Goal: Information Seeking & Learning: Learn about a topic

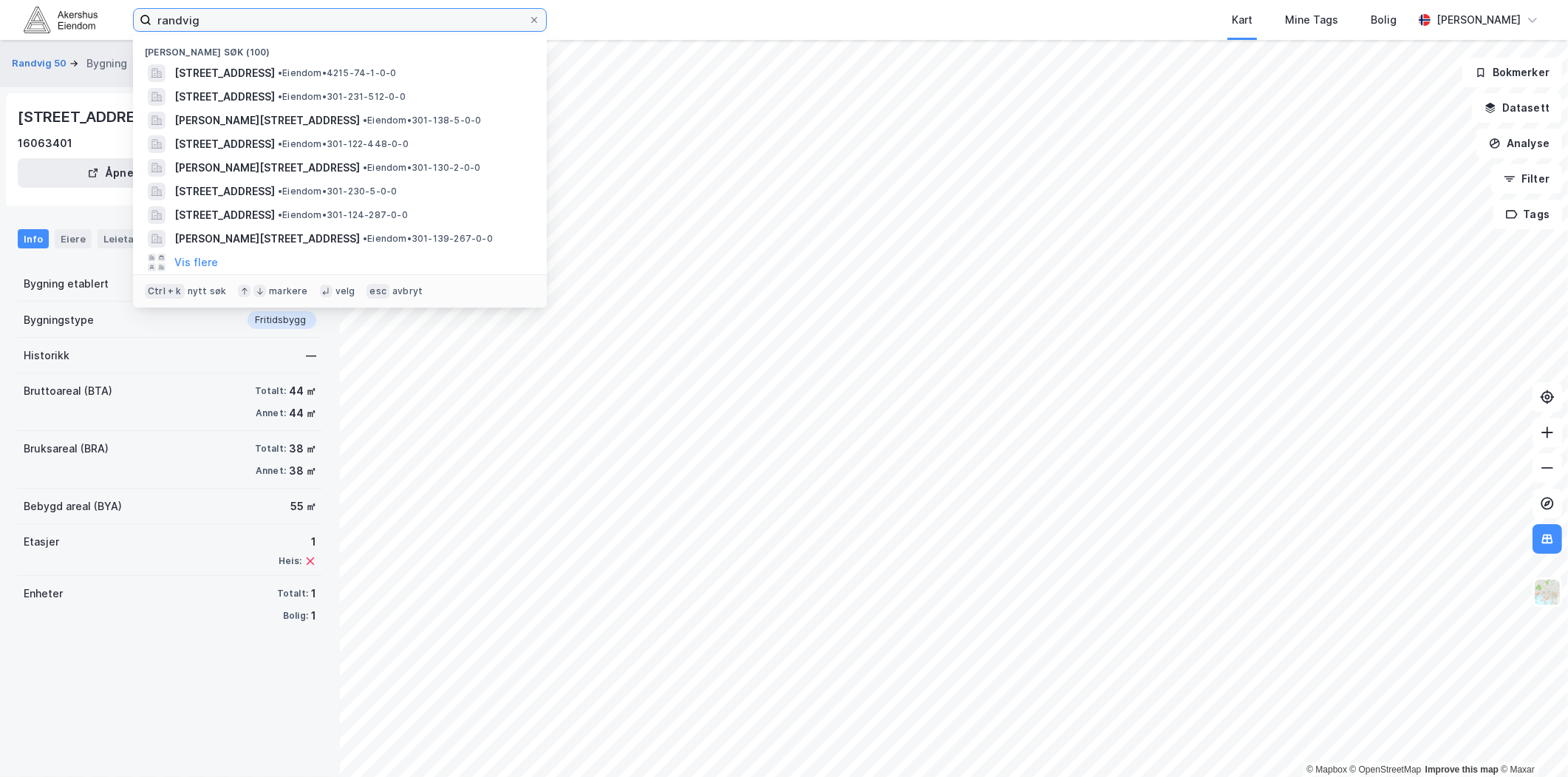
drag, startPoint x: 230, startPoint y: 18, endPoint x: -320, endPoint y: 65, distance: 552.0
click at [0, 65] on html "[PERSON_NAME] søk (100) Randvig 49, 4770, [GEOGRAPHIC_DATA], [GEOGRAPHIC_DATA] …" at bounding box center [784, 388] width 1568 height 777
click at [339, 15] on input at bounding box center [349, 20] width 395 height 22
paste input "[PERSON_NAME][STREET_ADDRESS]"
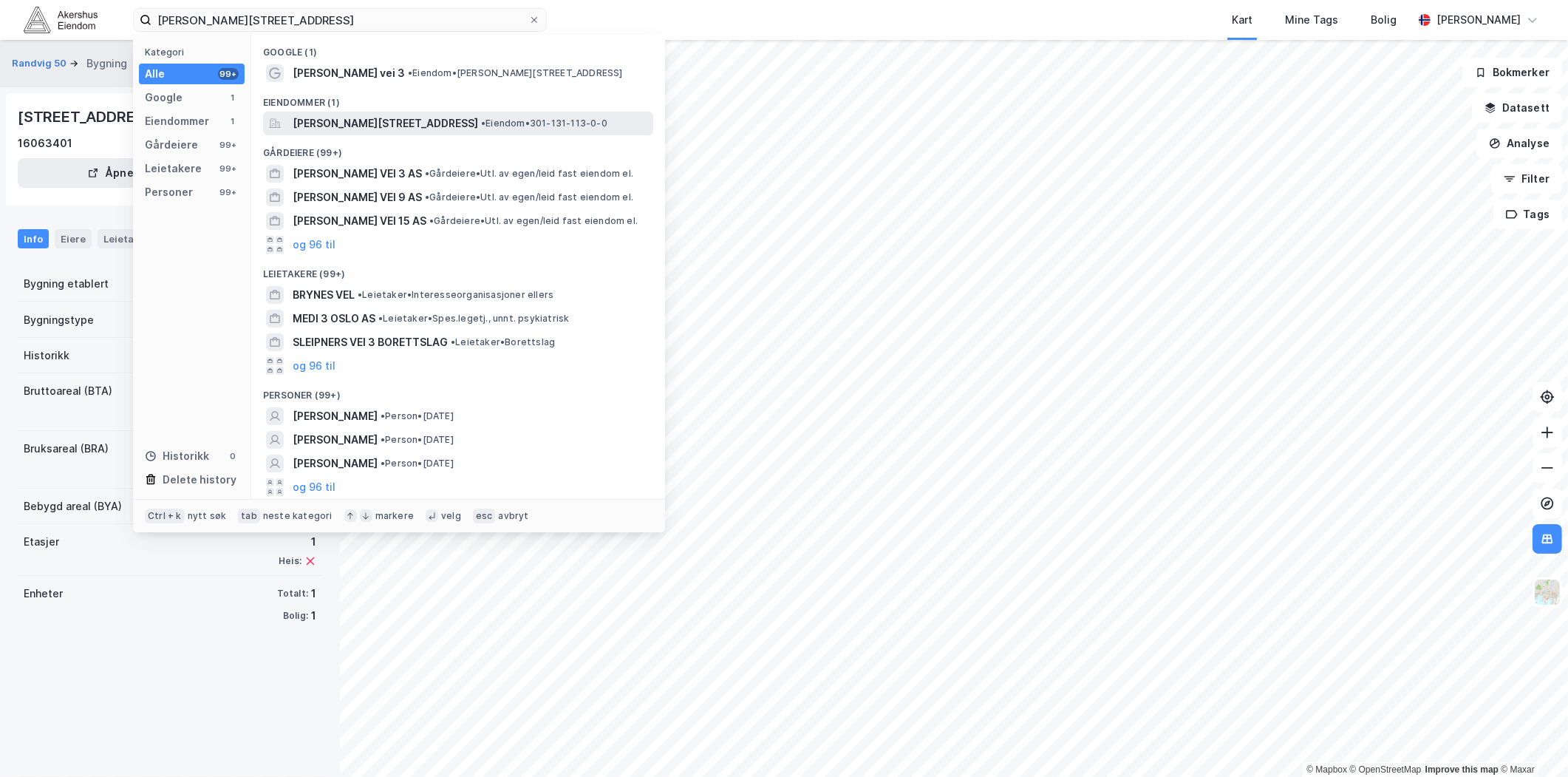
click at [366, 128] on span "[PERSON_NAME][STREET_ADDRESS]" at bounding box center [385, 124] width 185 height 18
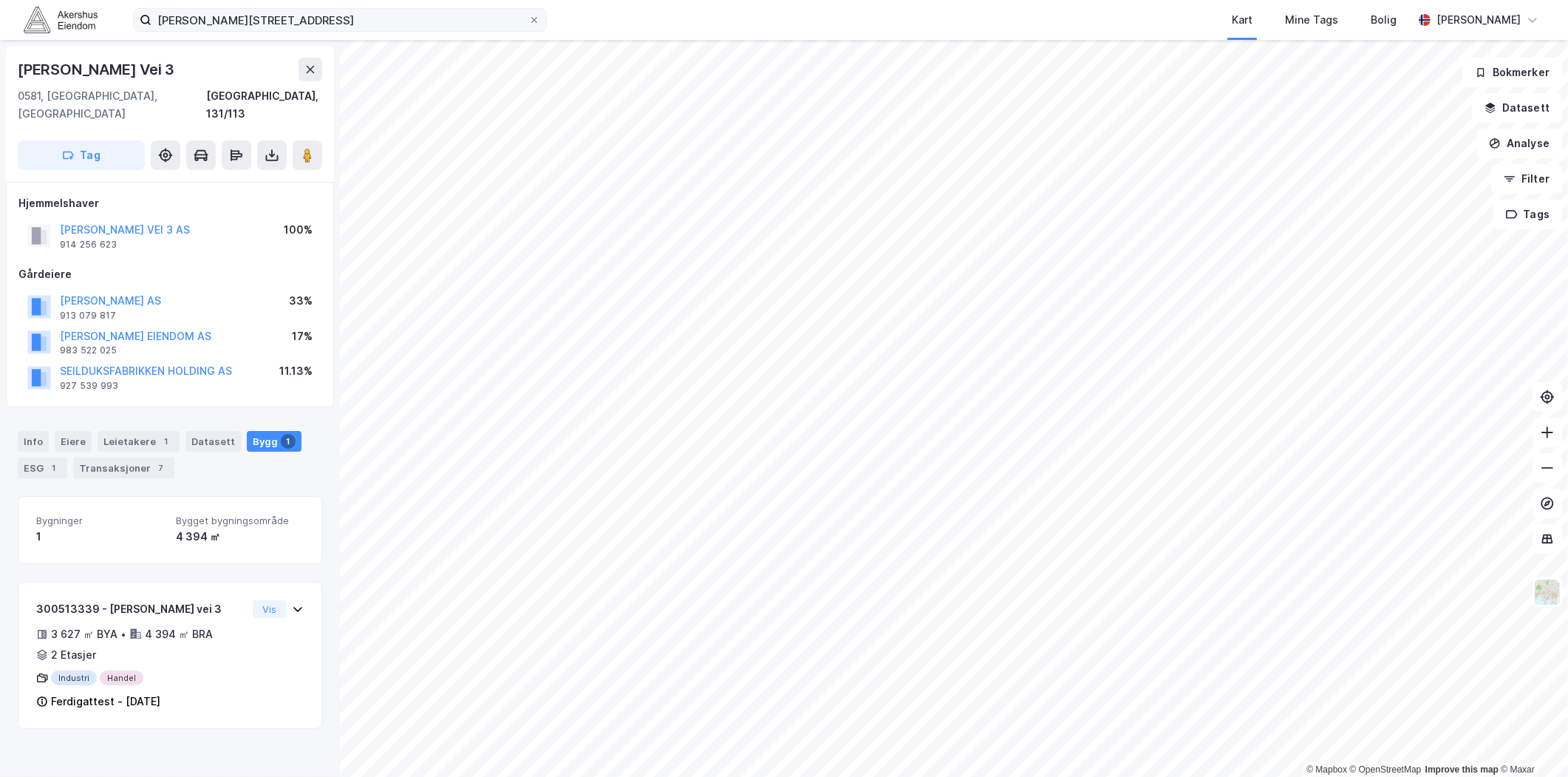
click at [447, 8] on label "[PERSON_NAME][STREET_ADDRESS]" at bounding box center [340, 20] width 414 height 24
click at [447, 9] on input "[PERSON_NAME][STREET_ADDRESS]" at bounding box center [340, 20] width 377 height 22
click at [446, 9] on label "[PERSON_NAME][STREET_ADDRESS]" at bounding box center [340, 20] width 414 height 24
click at [446, 9] on input "[PERSON_NAME][STREET_ADDRESS]" at bounding box center [340, 20] width 377 height 22
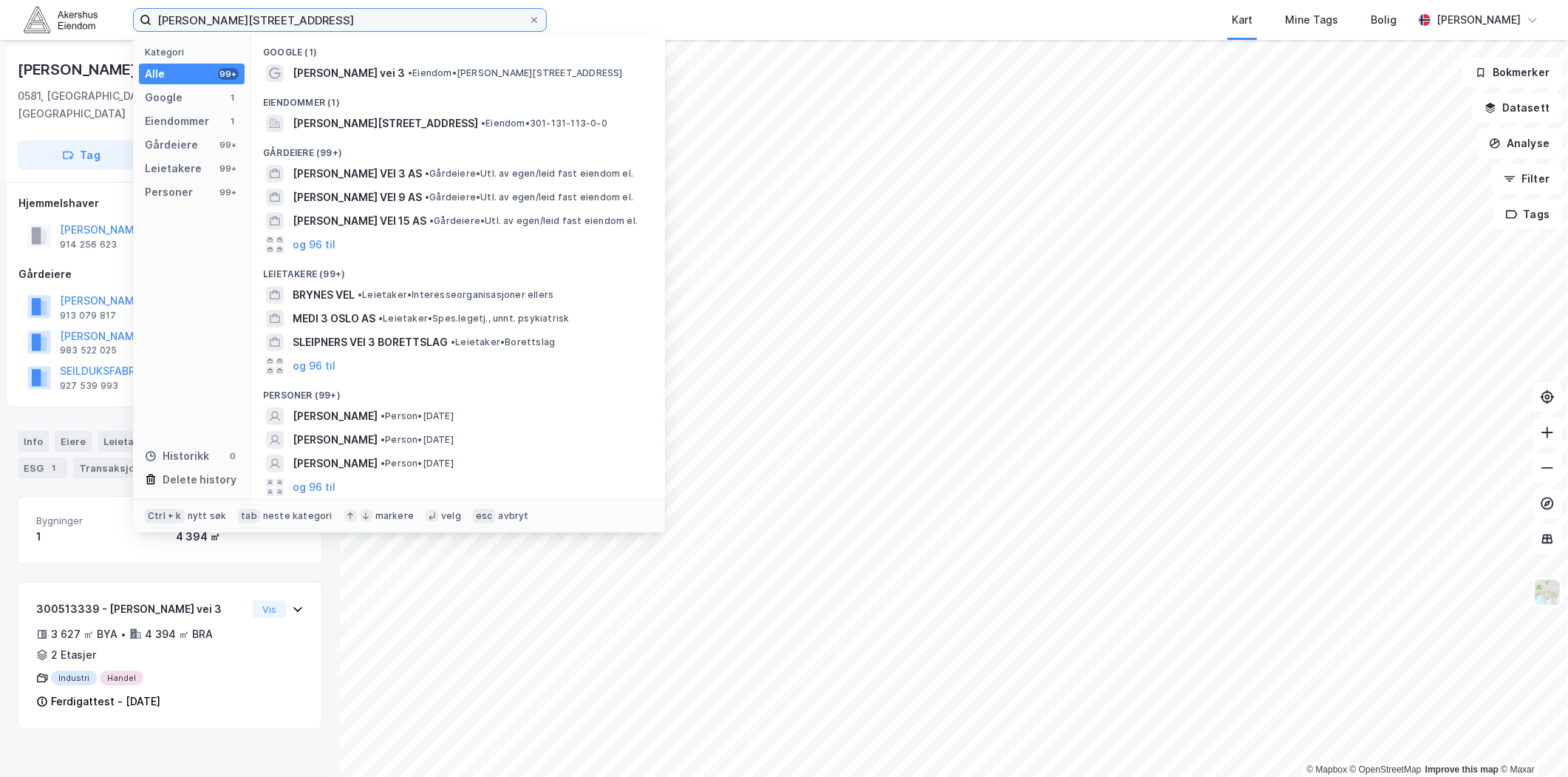
click at [444, 12] on input "[PERSON_NAME][STREET_ADDRESS]" at bounding box center [340, 20] width 377 height 22
click at [432, 15] on input "[PERSON_NAME][STREET_ADDRESS]" at bounding box center [340, 20] width 377 height 22
click at [426, 16] on input "[PERSON_NAME][STREET_ADDRESS]" at bounding box center [340, 20] width 377 height 22
click at [433, 16] on input "[PERSON_NAME][STREET_ADDRESS]" at bounding box center [340, 20] width 377 height 22
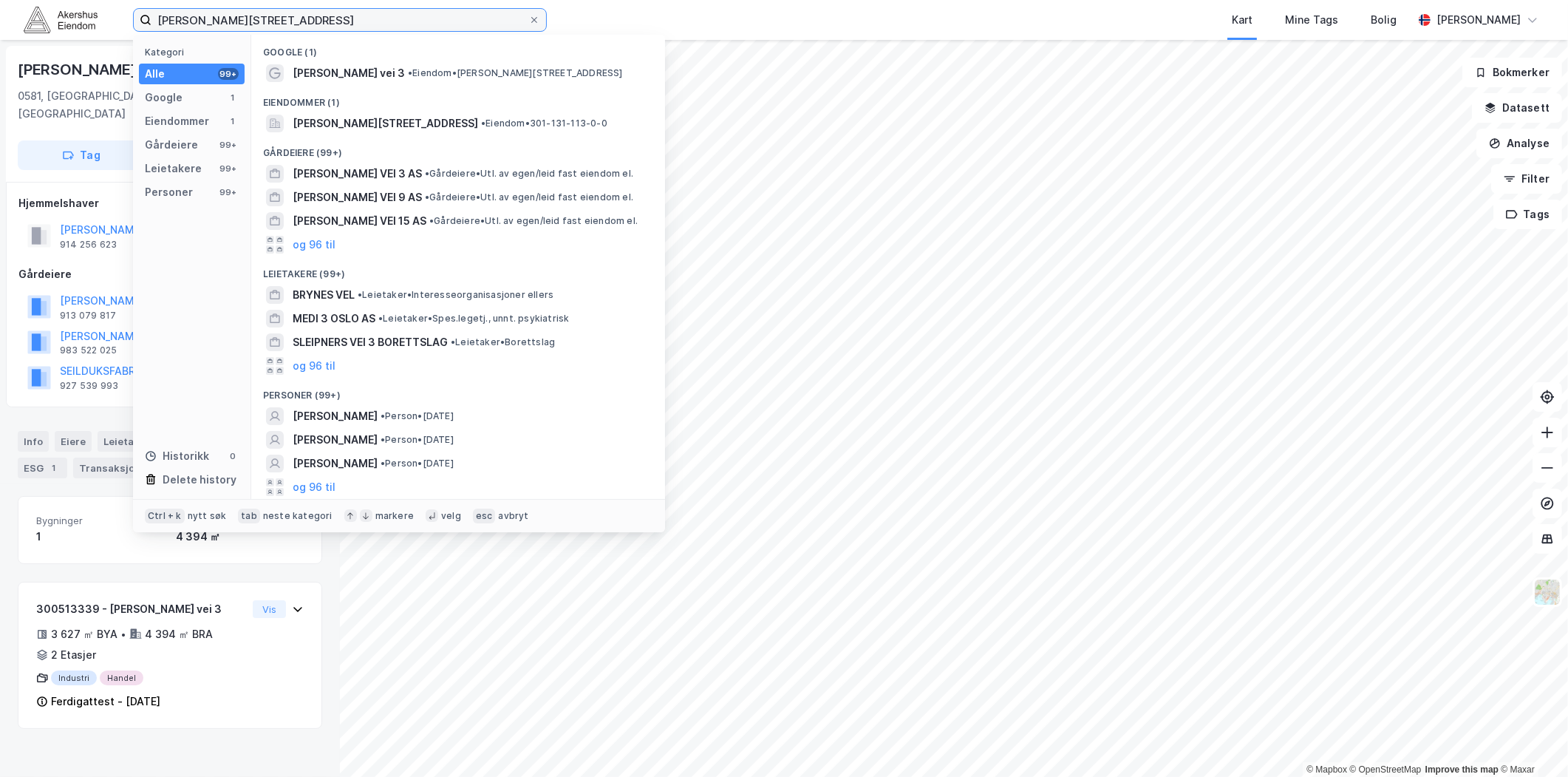
click at [433, 16] on input "[PERSON_NAME][STREET_ADDRESS]" at bounding box center [340, 20] width 377 height 22
paste input "[STREET_ADDRESS]"
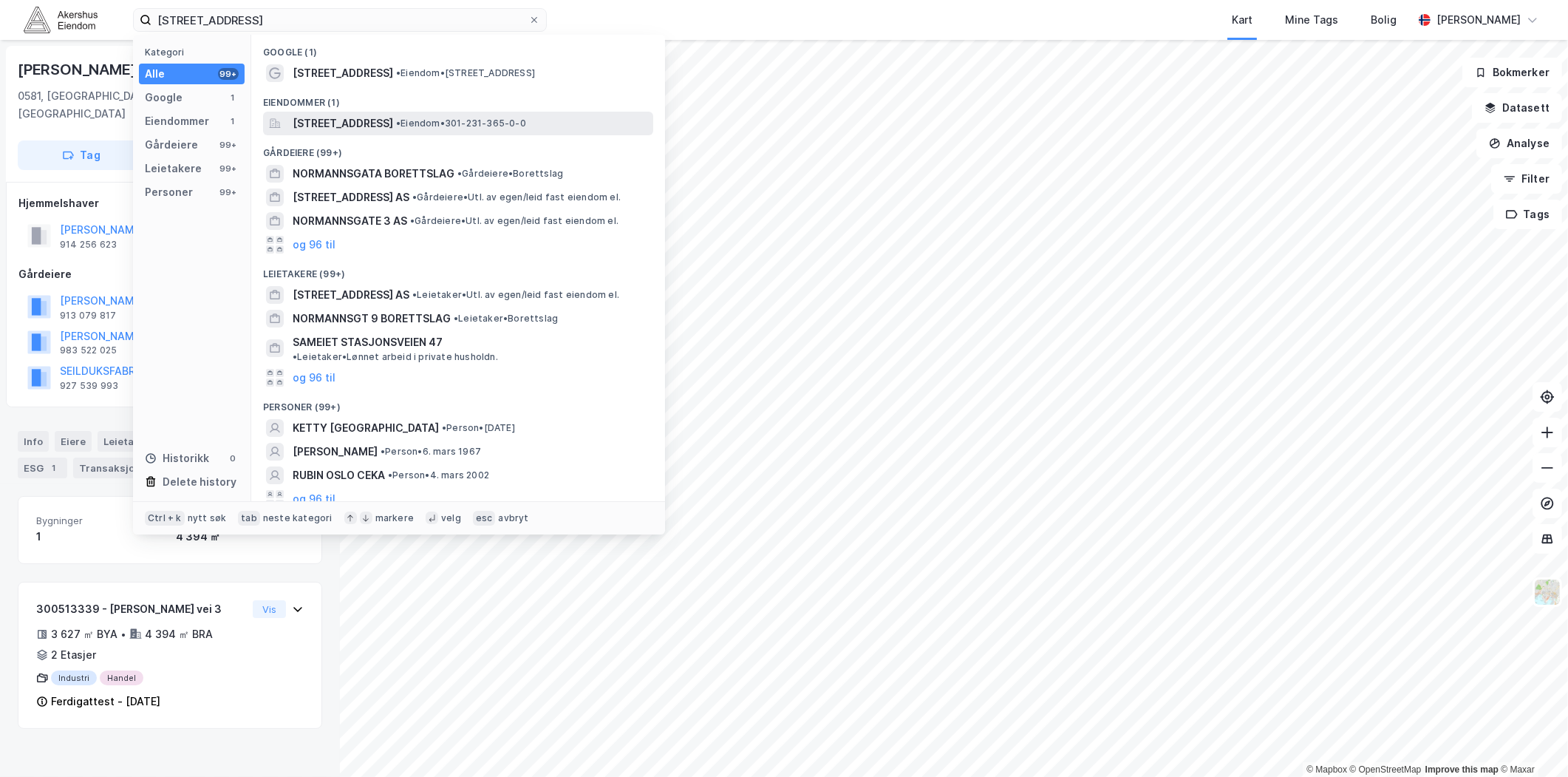
click at [388, 127] on span "[STREET_ADDRESS]" at bounding box center [343, 124] width 101 height 18
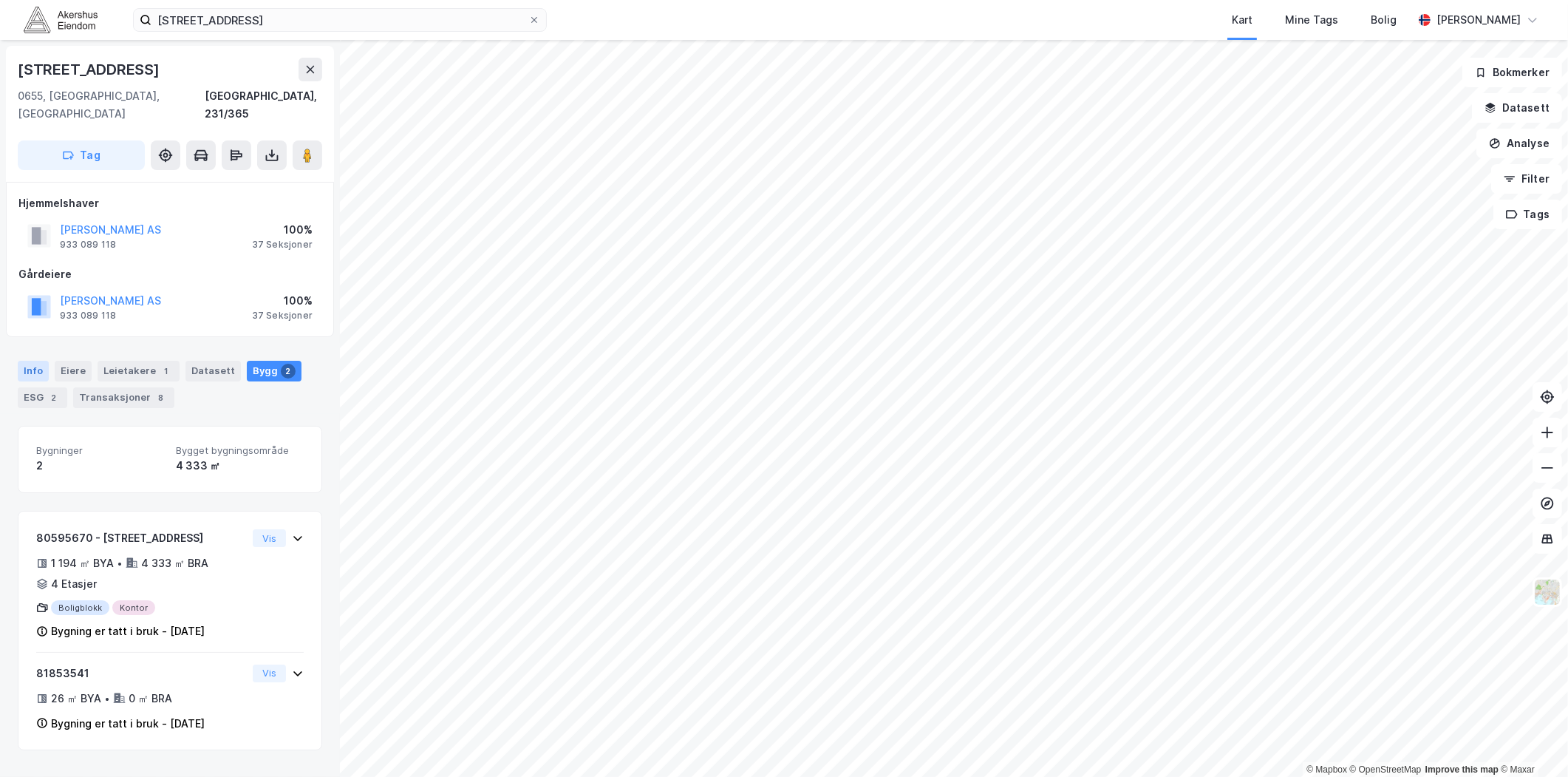
click at [29, 361] on div "Info" at bounding box center [33, 371] width 31 height 20
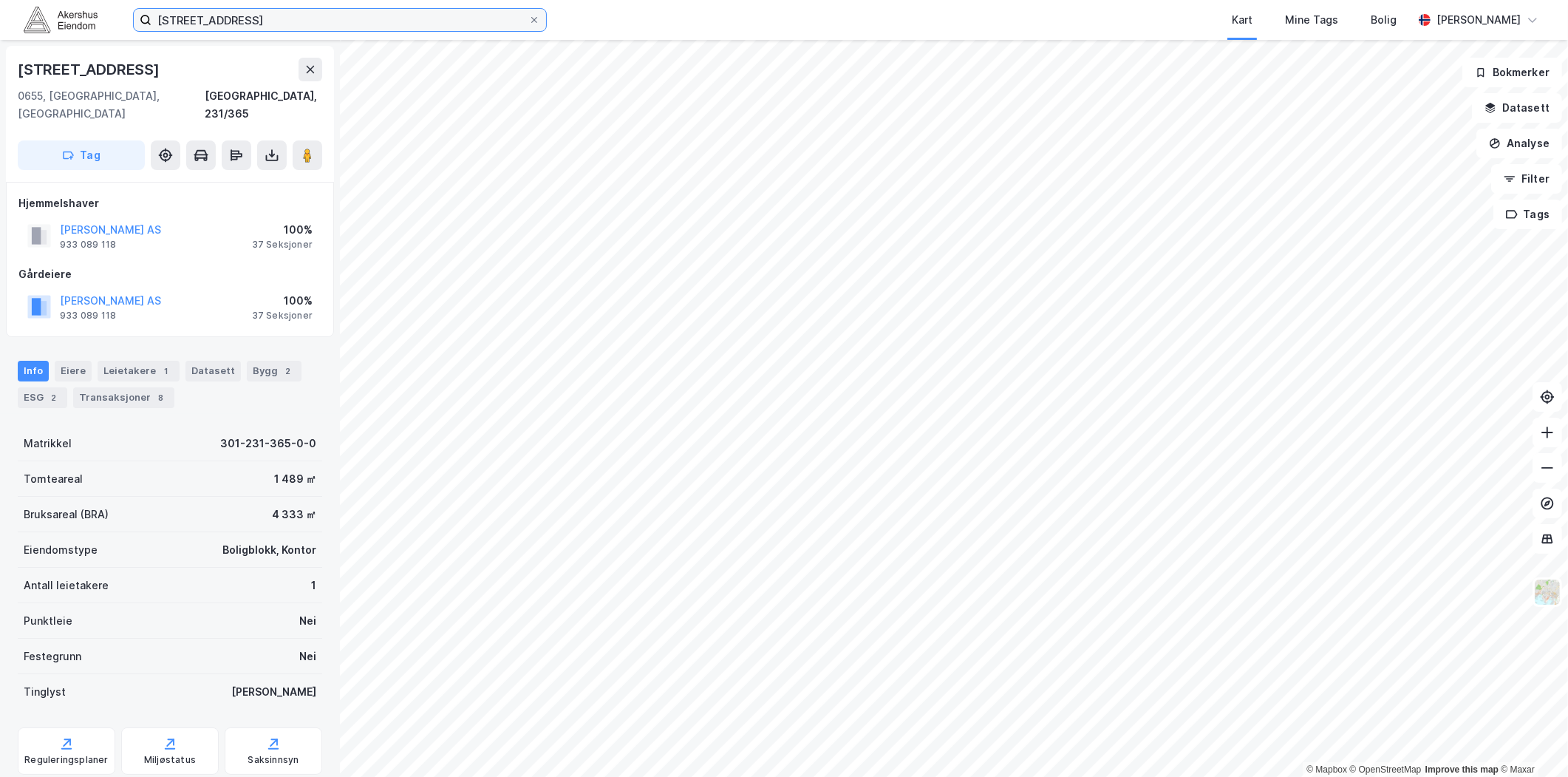
click at [242, 26] on input "[STREET_ADDRESS]" at bounding box center [340, 20] width 377 height 22
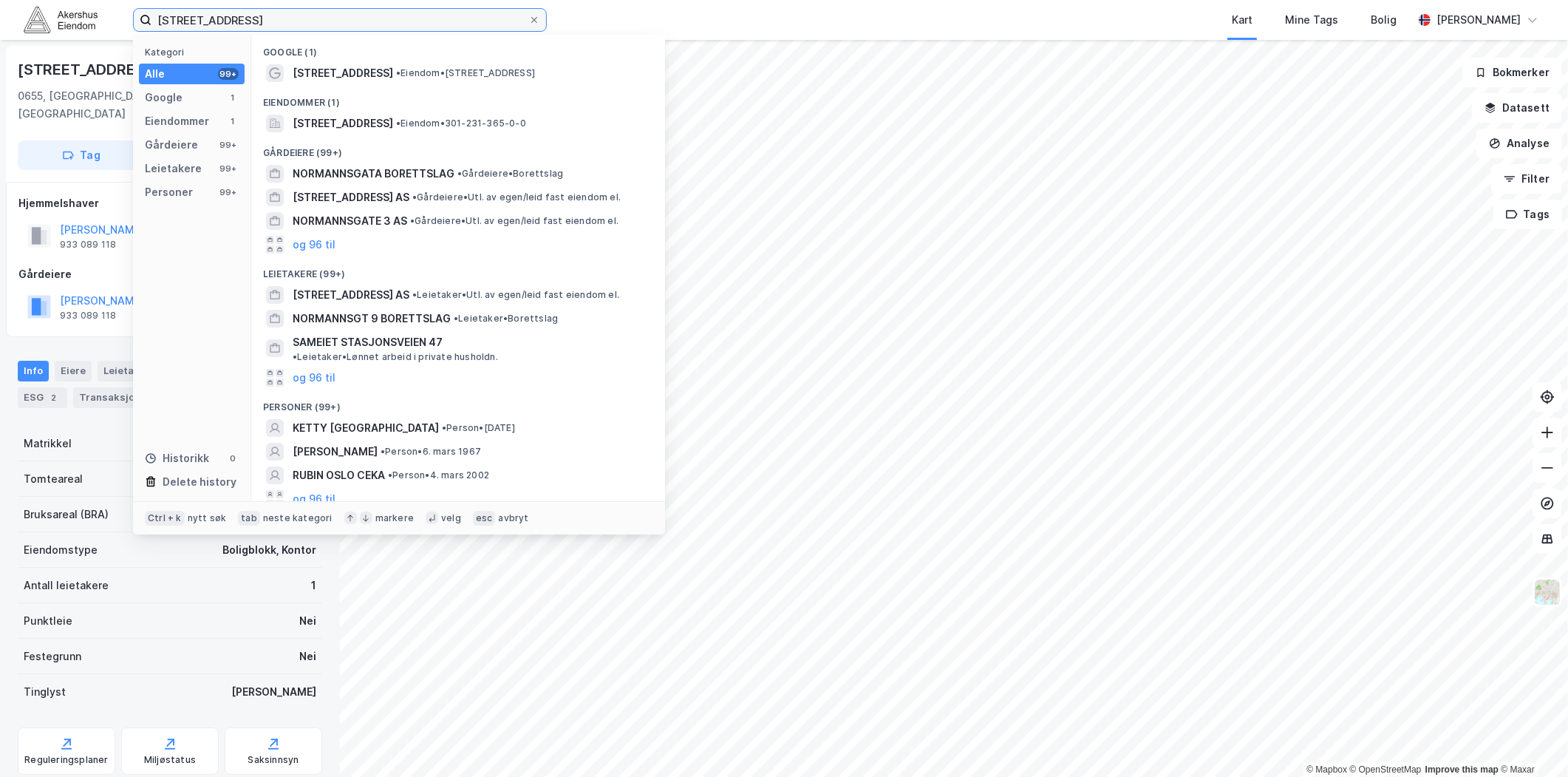
click at [242, 20] on input "[STREET_ADDRESS]" at bounding box center [340, 20] width 377 height 22
paste input "[STREET_ADDRESS]"
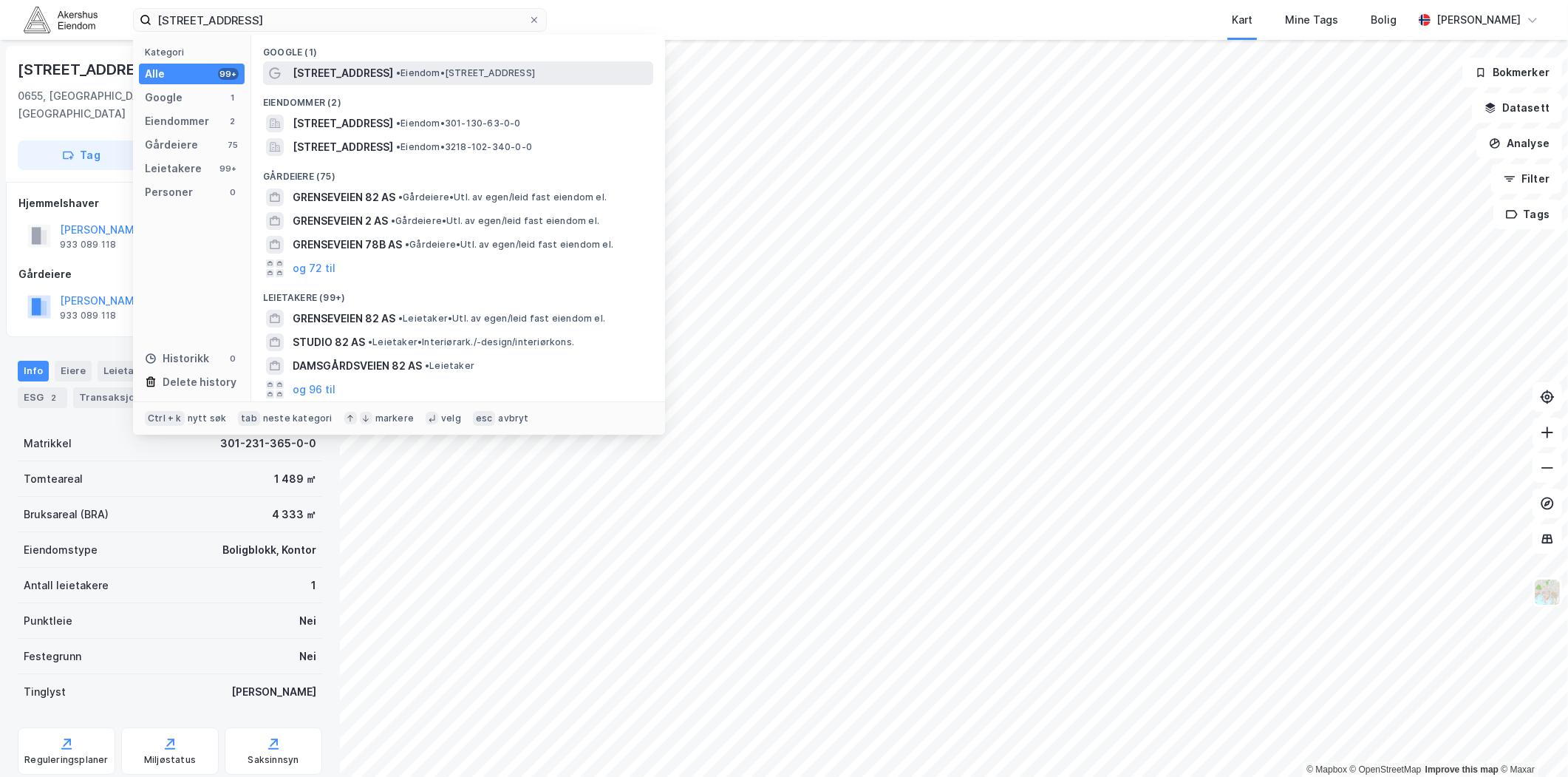
click at [372, 78] on div "[STREET_ADDRESS] • Eiendom • [STREET_ADDRESS]" at bounding box center [471, 73] width 357 height 18
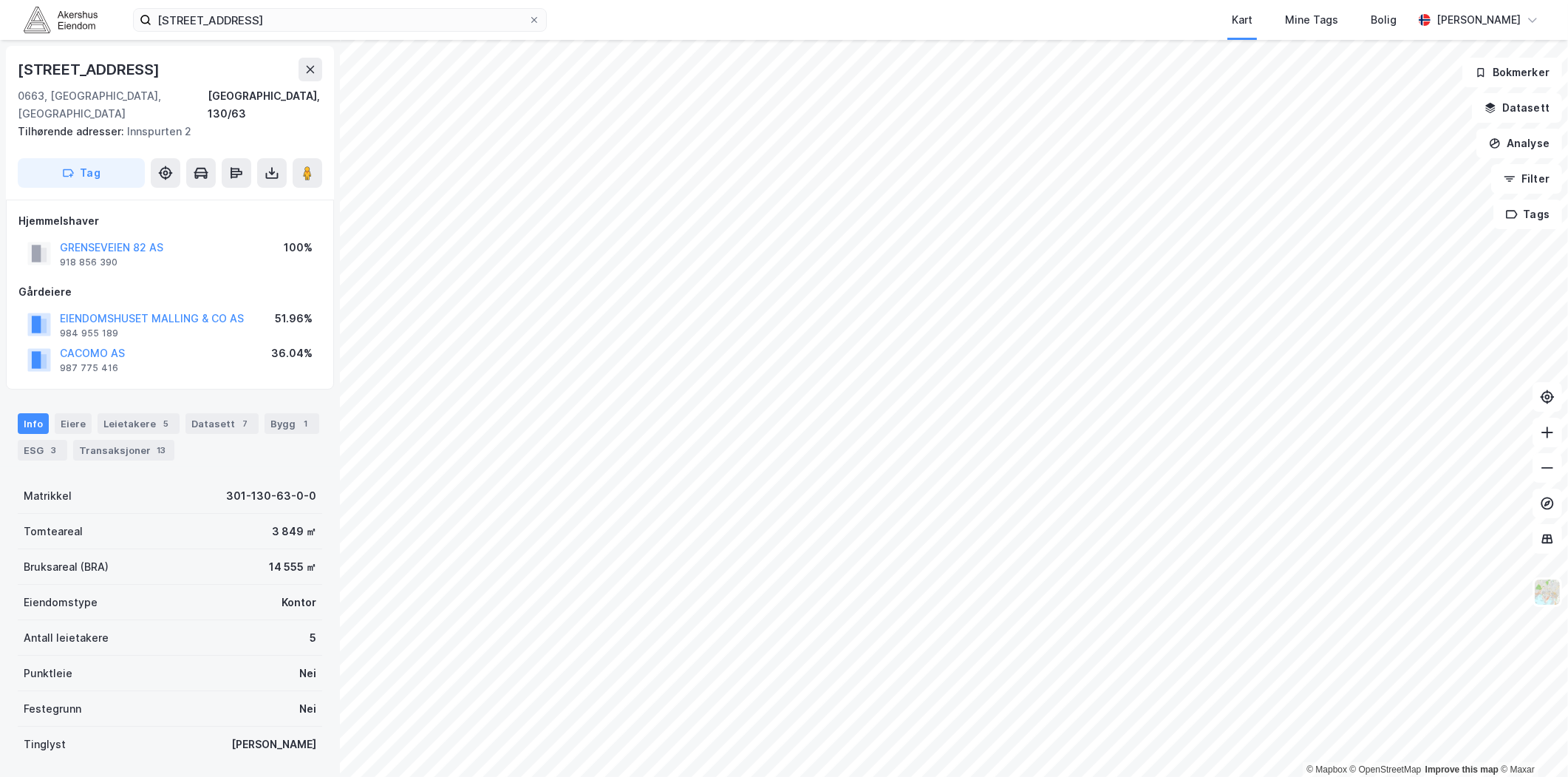
scroll to position [109, 0]
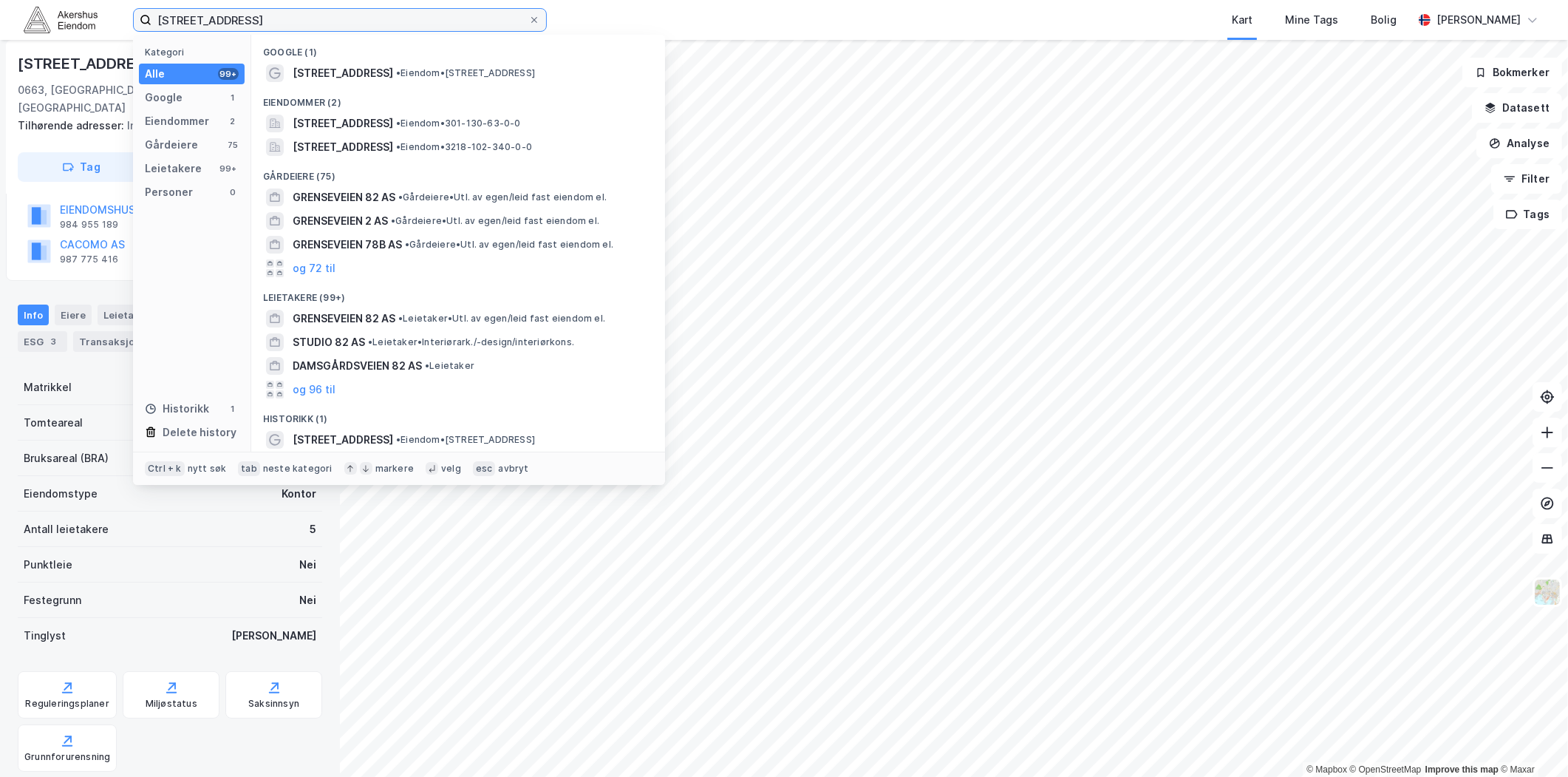
drag, startPoint x: 409, startPoint y: 15, endPoint x: 84, endPoint y: 23, distance: 325.1
click at [85, 23] on div "[STREET_ADDRESS] Kategori Alle 99+ Google 1 Eiendommer 2 Gårdeiere 75 Leietaker…" at bounding box center [784, 20] width 1568 height 40
paste input "[STREET_ADDRESS]"
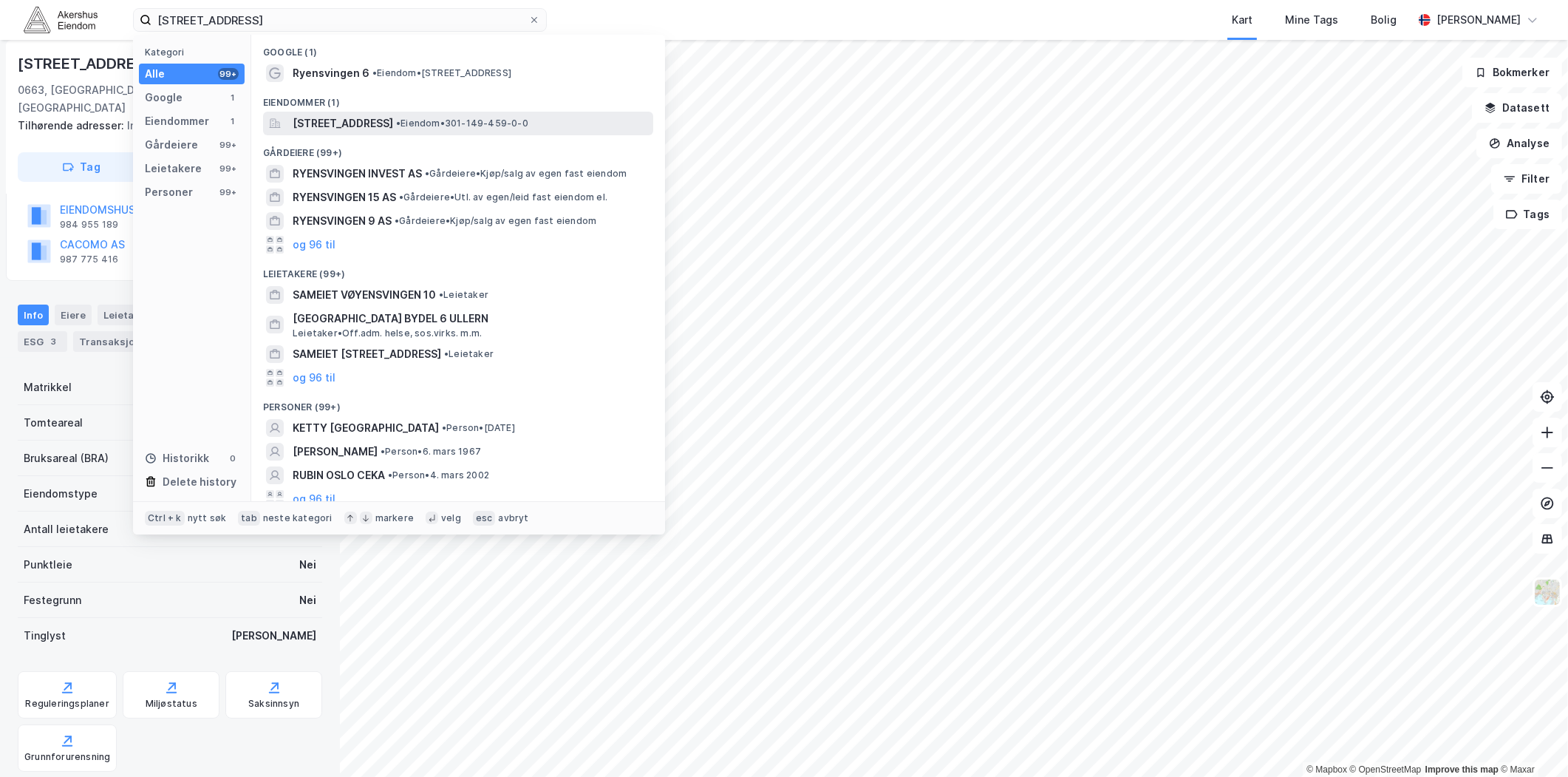
click at [393, 121] on span "[STREET_ADDRESS]" at bounding box center [343, 124] width 101 height 18
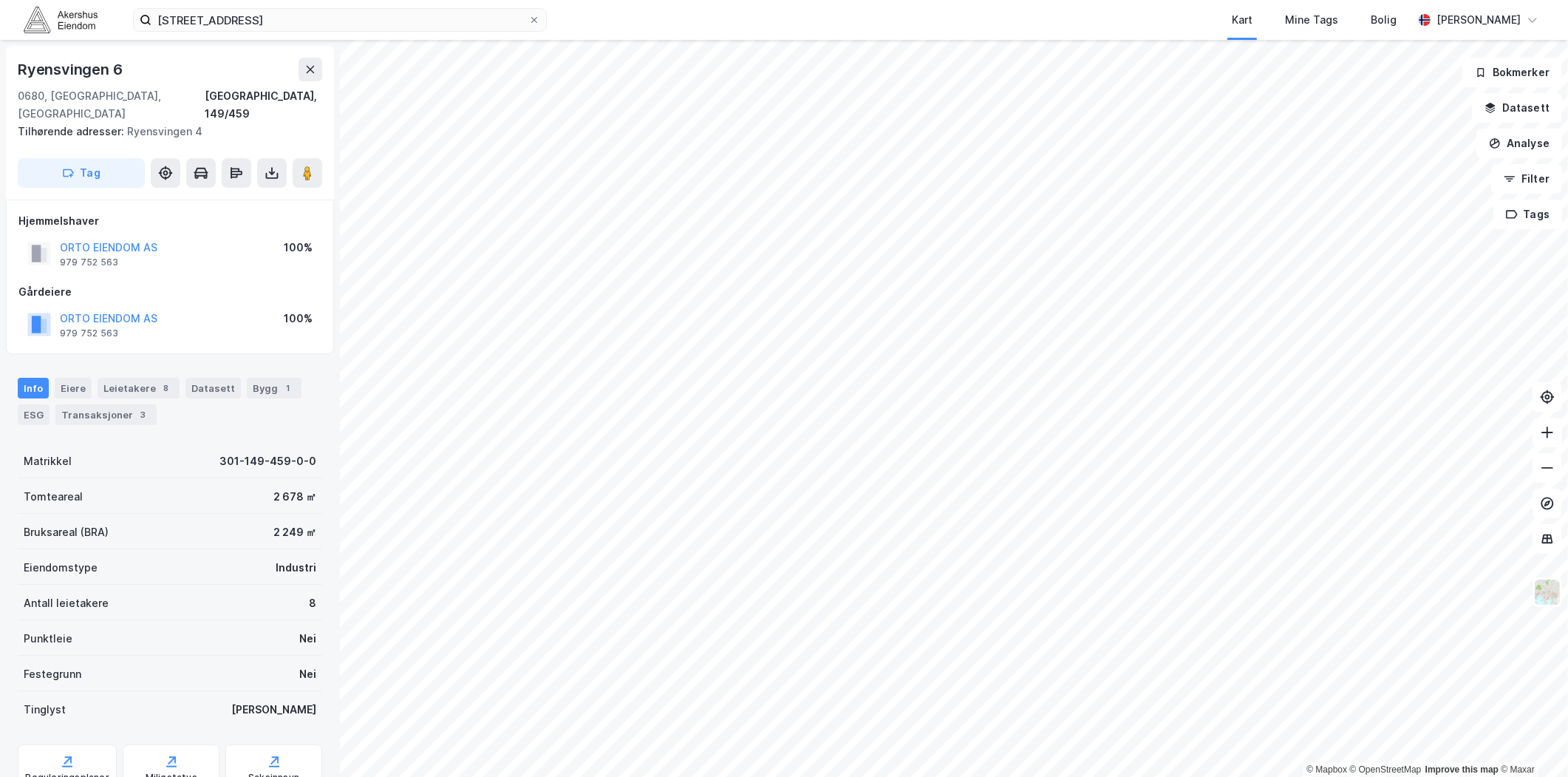
scroll to position [109, 0]
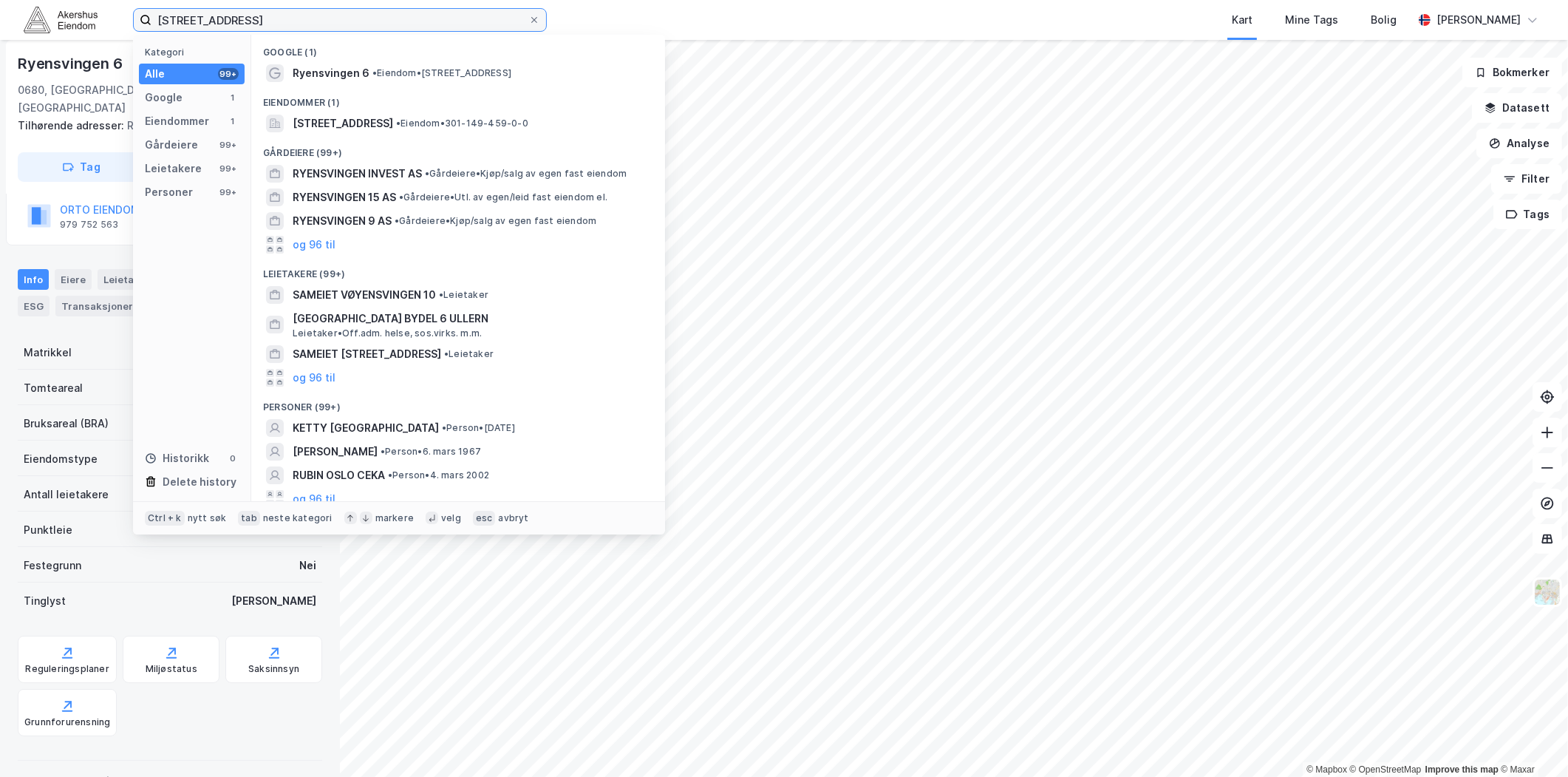
click at [278, 22] on input "[STREET_ADDRESS]" at bounding box center [340, 20] width 377 height 22
click at [348, 124] on span "[STREET_ADDRESS]" at bounding box center [343, 124] width 101 height 18
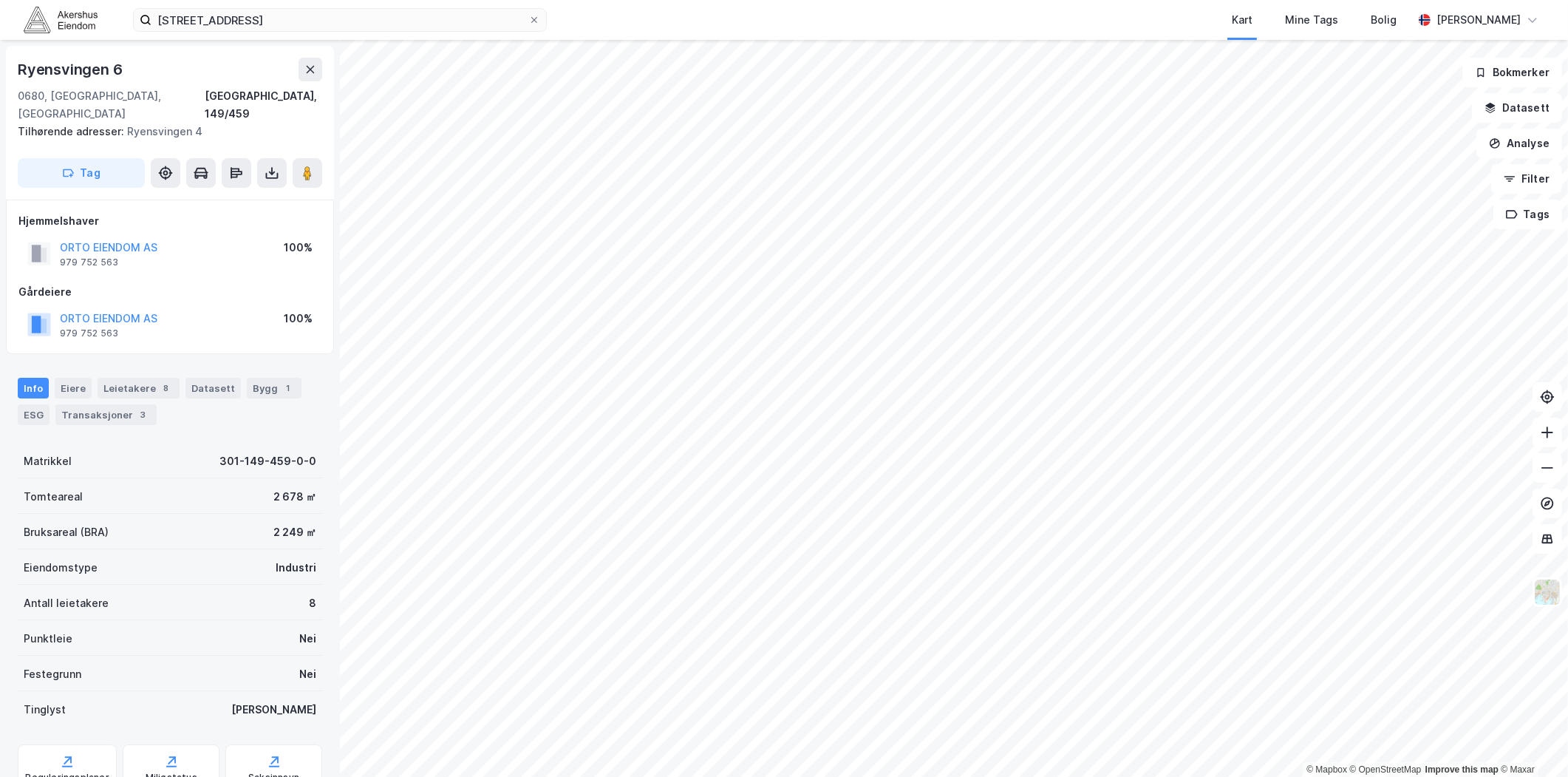
scroll to position [109, 0]
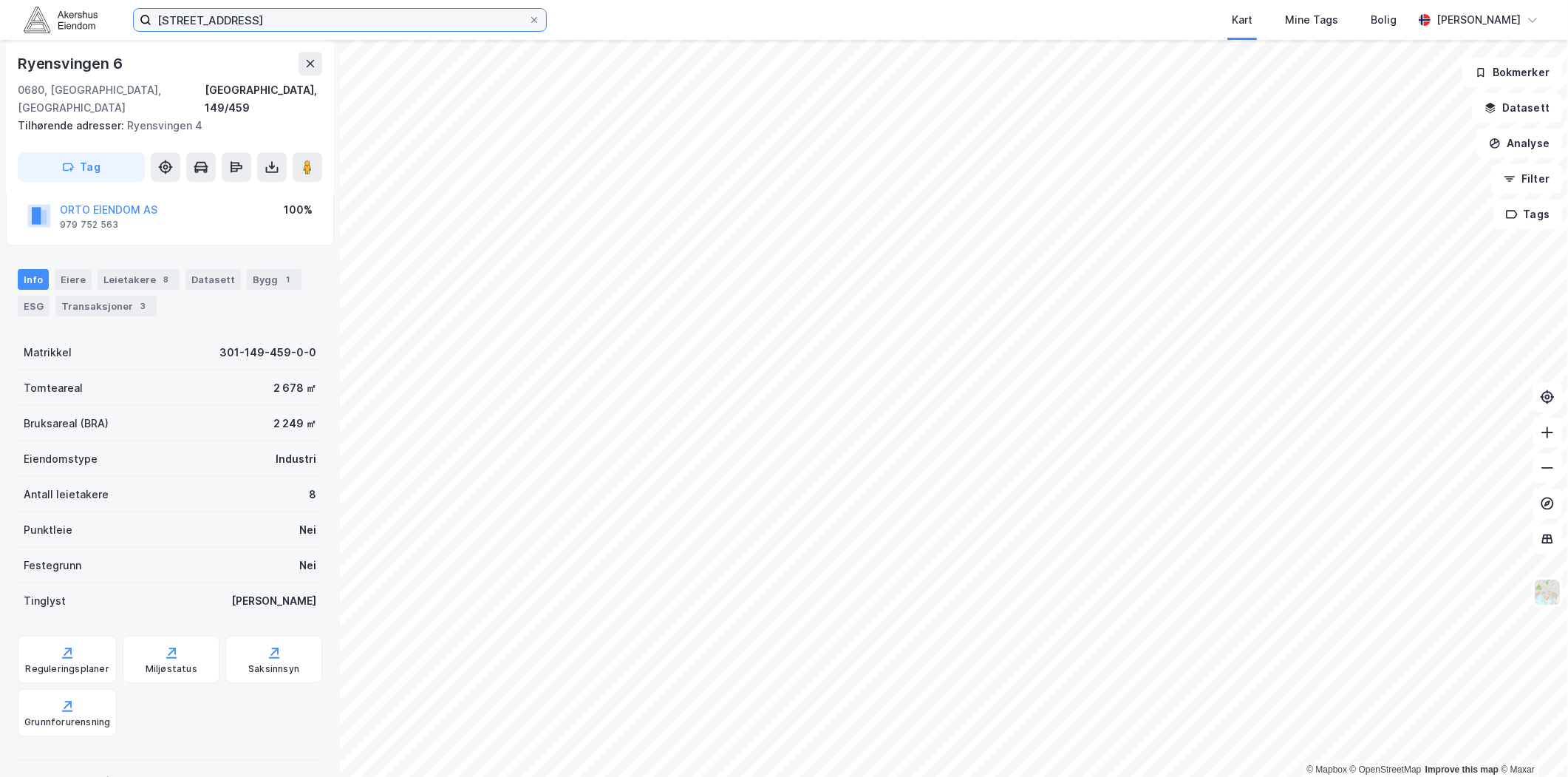
click at [262, 24] on input "[STREET_ADDRESS]" at bounding box center [340, 20] width 377 height 22
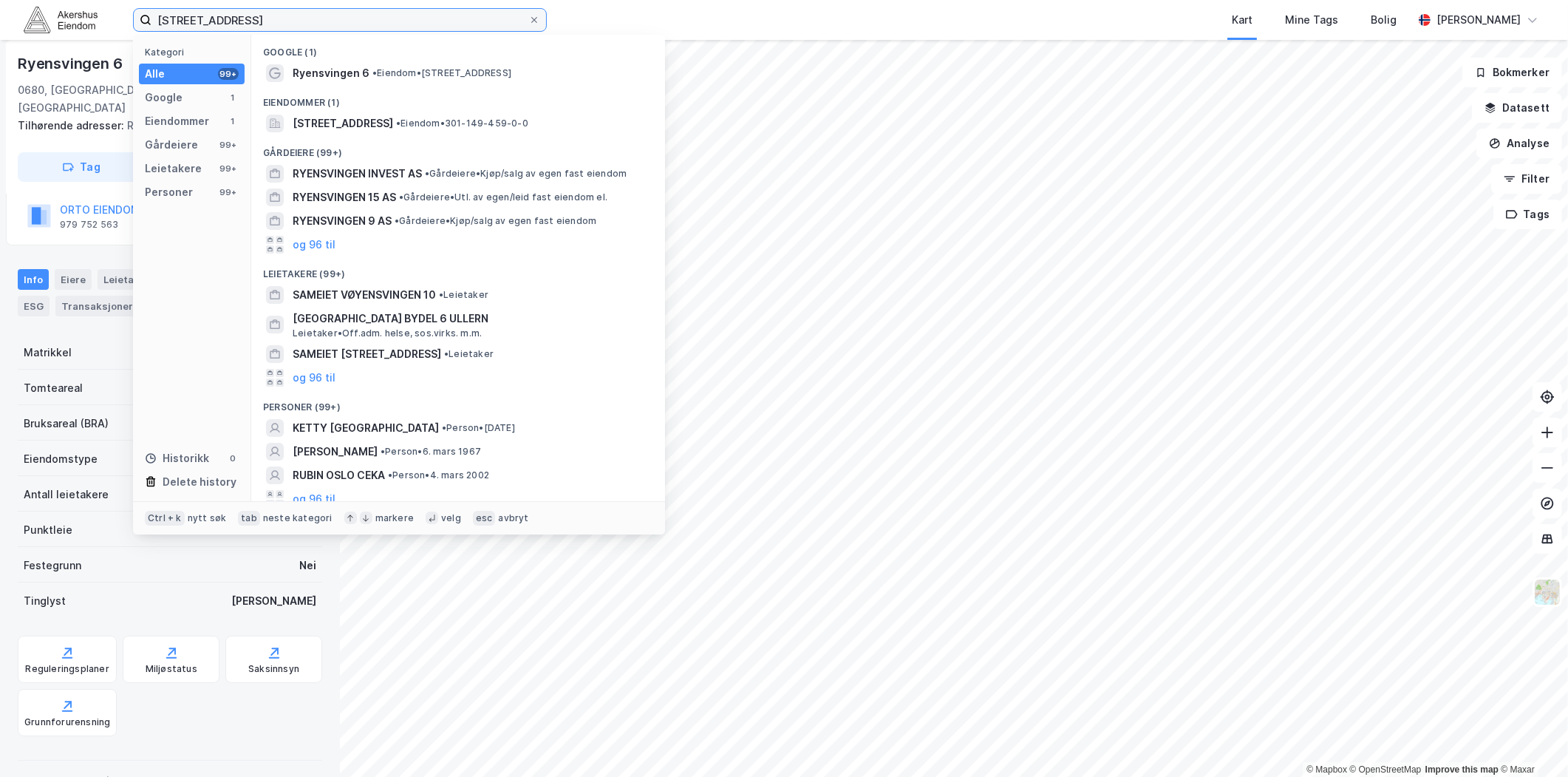
click at [262, 23] on input "[STREET_ADDRESS]" at bounding box center [340, 20] width 377 height 22
paste input "[STREET_ADDRESS]"
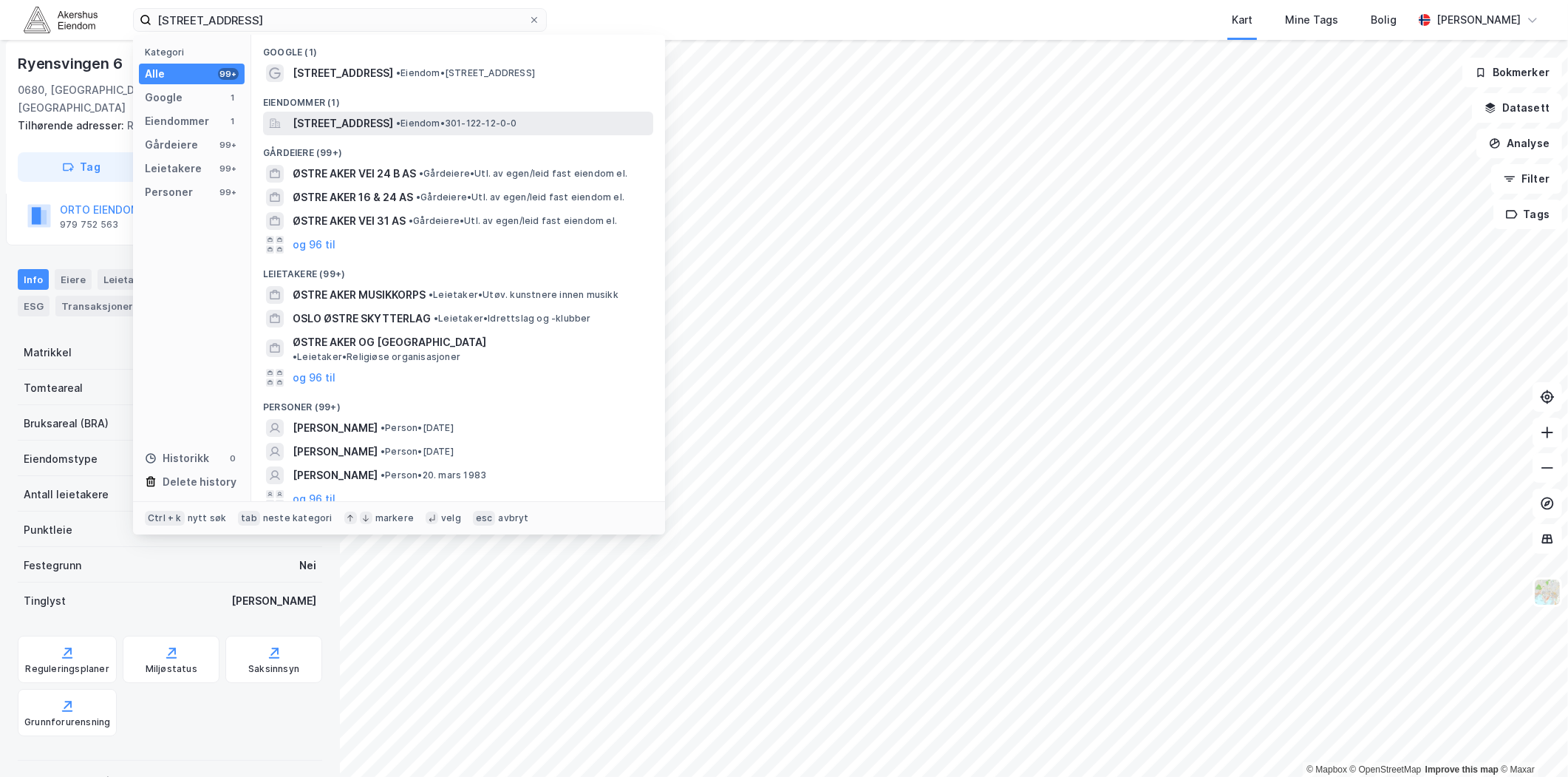
click at [393, 128] on span "[STREET_ADDRESS]" at bounding box center [343, 124] width 101 height 18
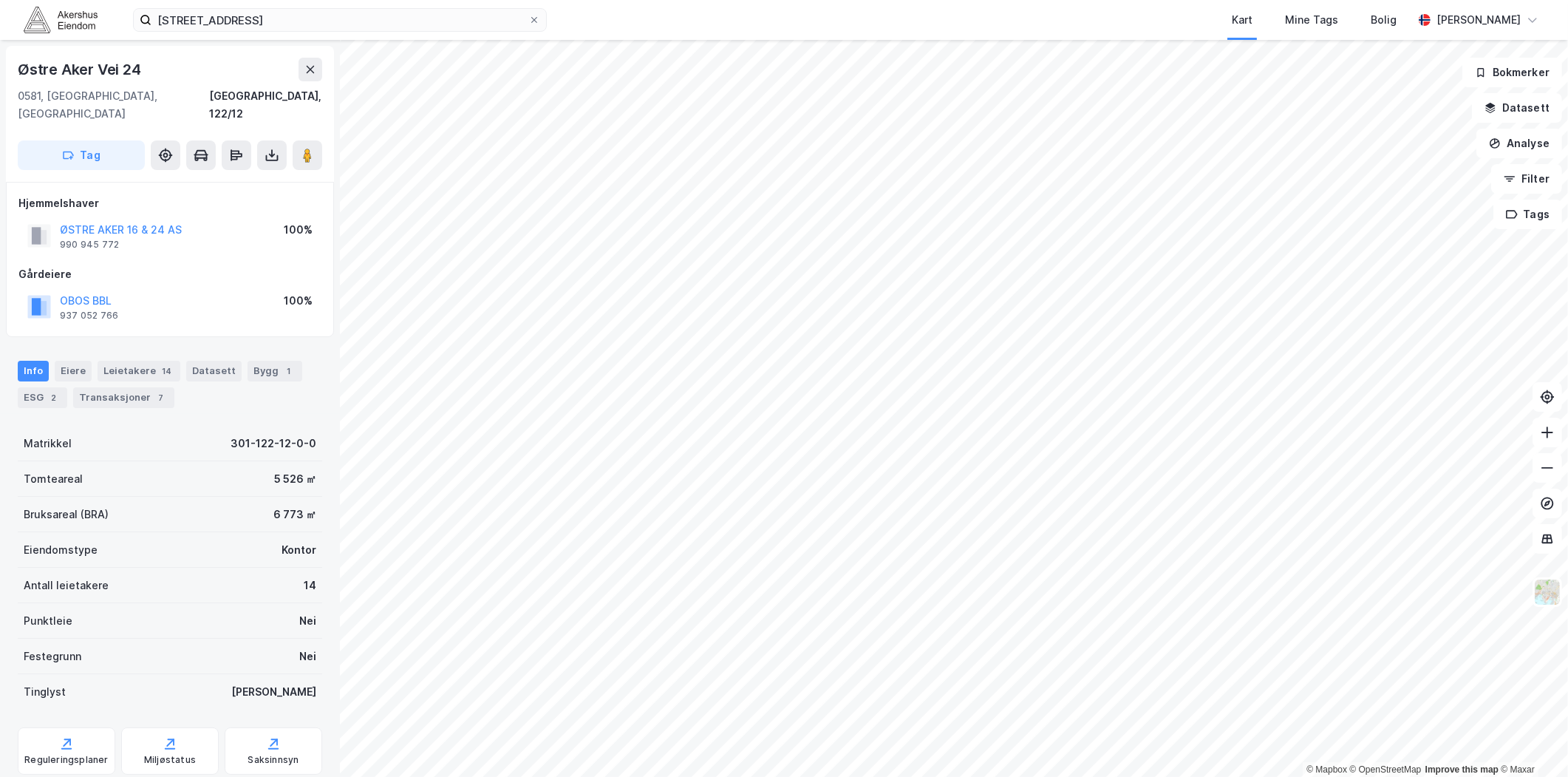
scroll to position [28, 0]
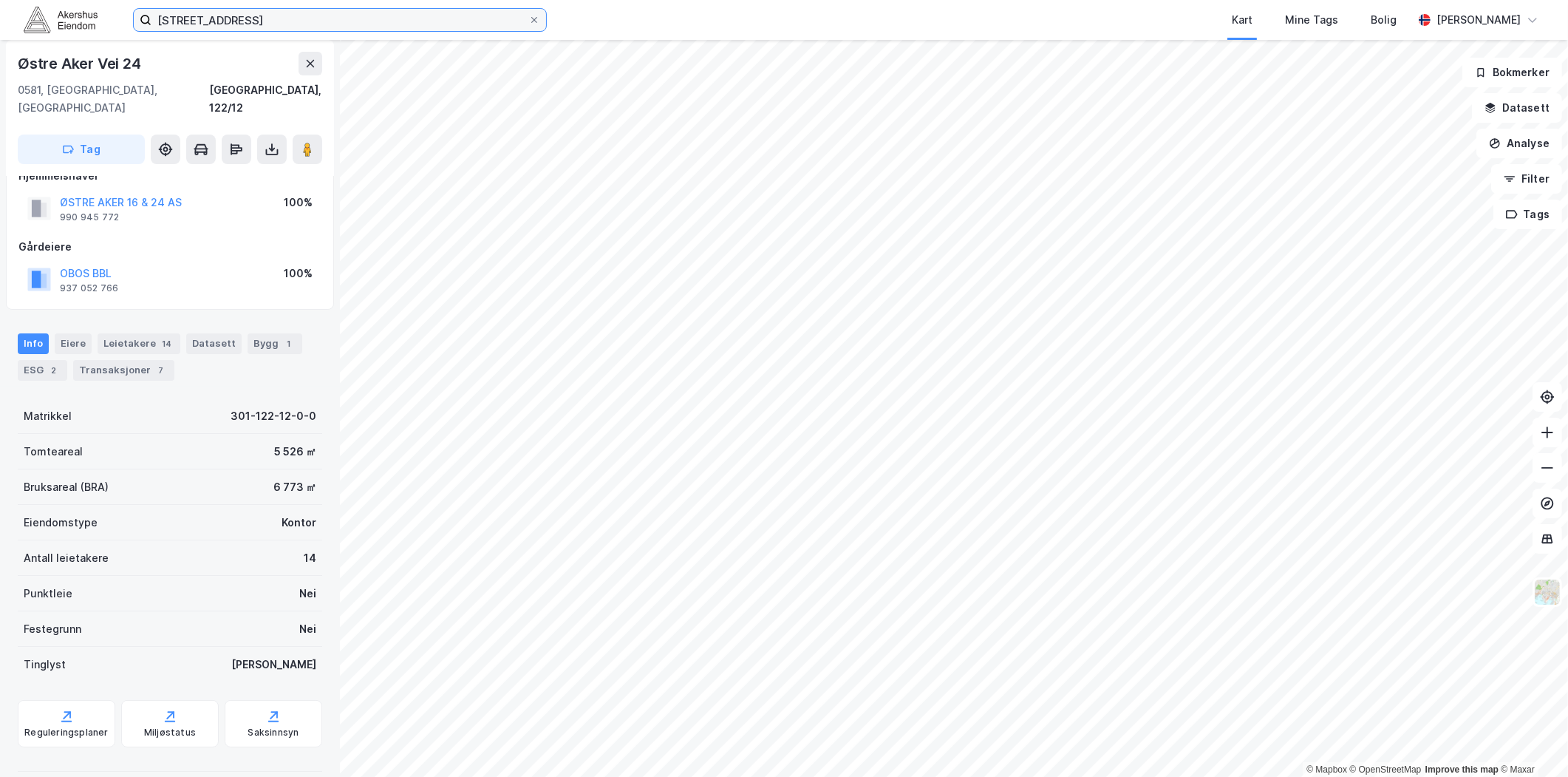
click at [308, 9] on input "[STREET_ADDRESS]" at bounding box center [340, 20] width 377 height 22
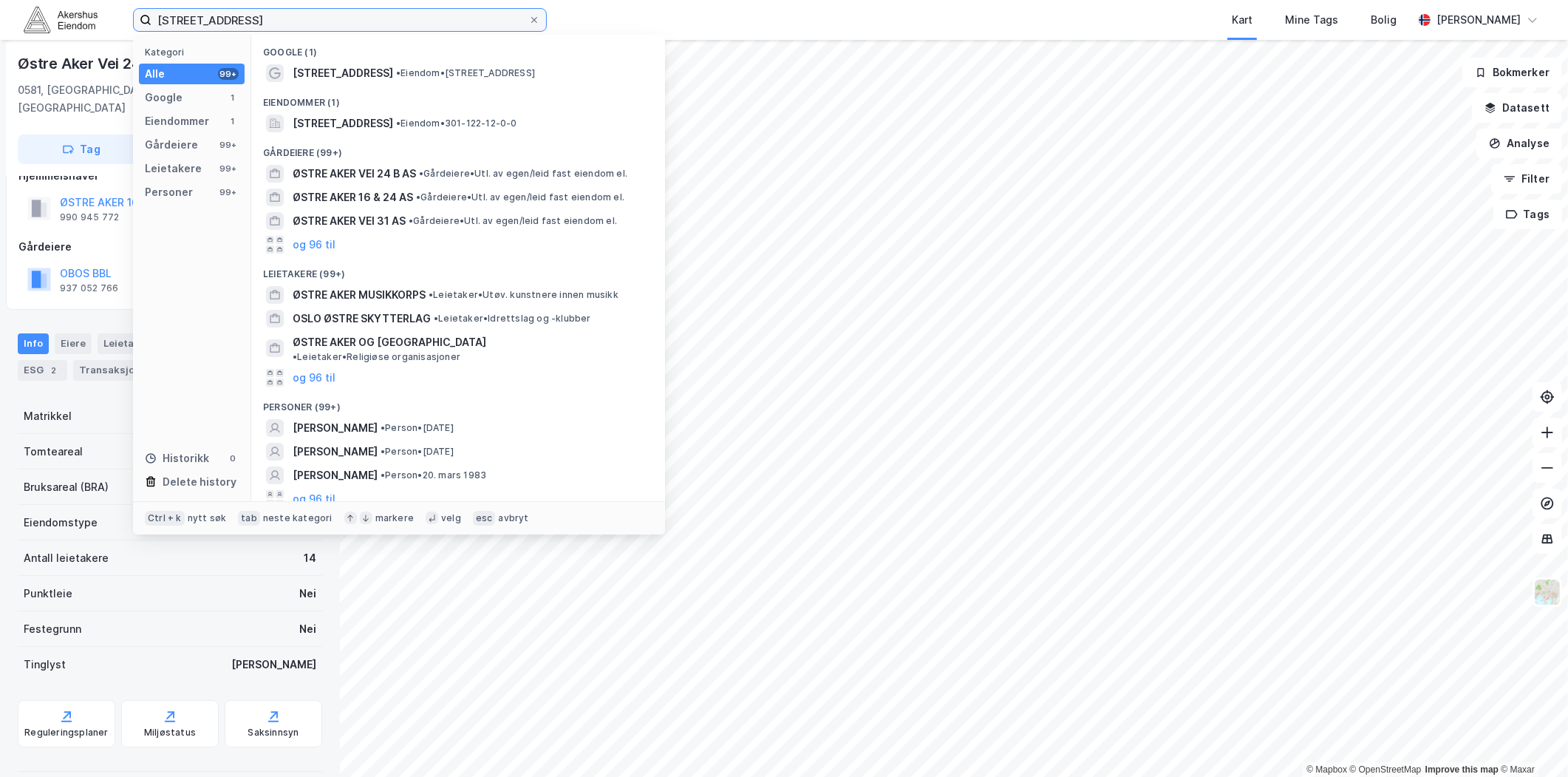
click at [308, 11] on input "[STREET_ADDRESS]" at bounding box center [340, 20] width 377 height 22
paste input "[PERSON_NAME][STREET_ADDRESS]"
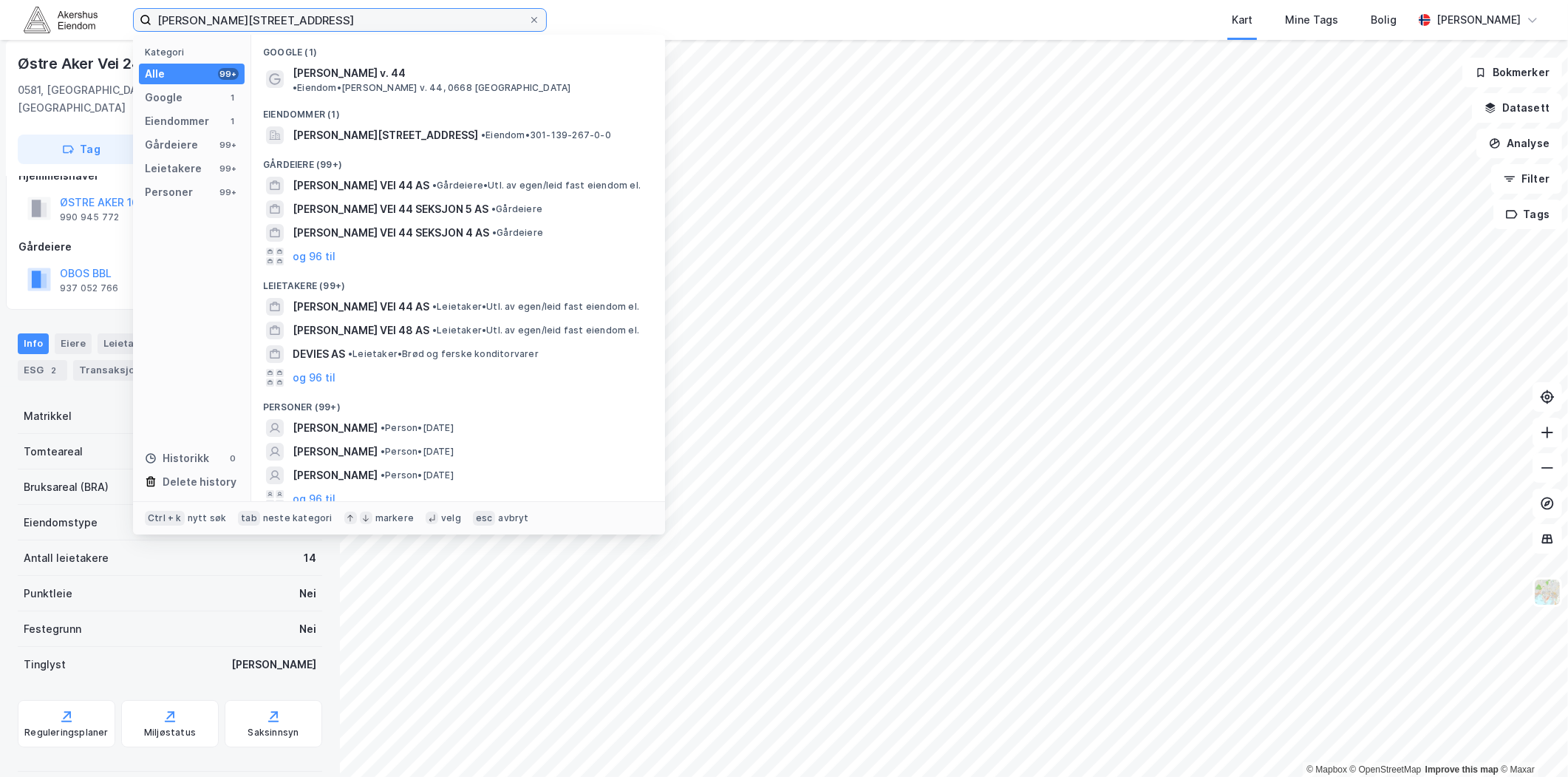
click at [322, 19] on input "[PERSON_NAME][STREET_ADDRESS]" at bounding box center [340, 20] width 377 height 22
click at [270, 13] on input "[PERSON_NAME][STREET_ADDRESS]" at bounding box center [340, 20] width 377 height 22
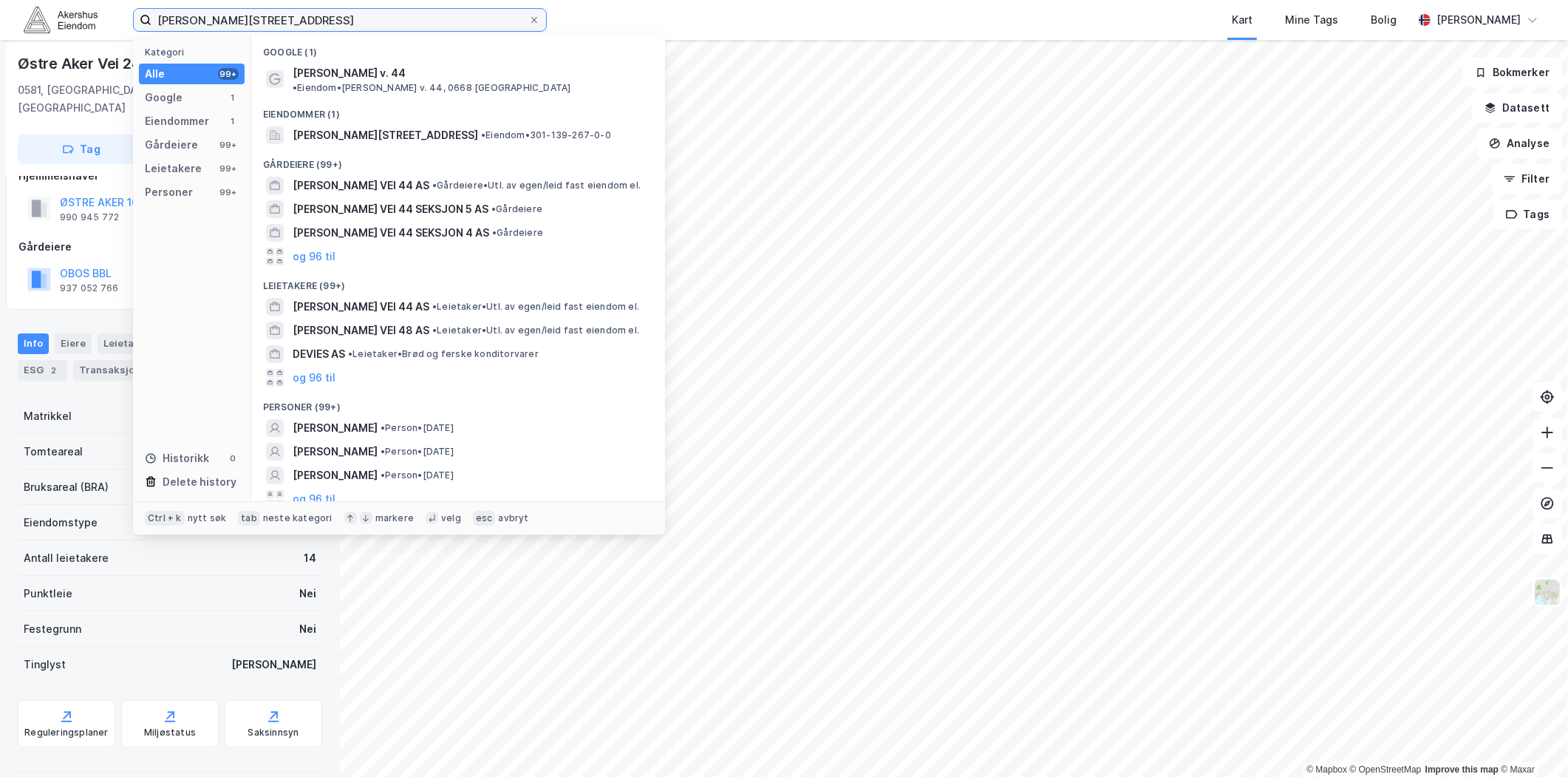
click at [270, 13] on input "[PERSON_NAME][STREET_ADDRESS]" at bounding box center [340, 20] width 377 height 22
click at [337, 132] on div "[PERSON_NAME][STREET_ADDRESS] • Eiendom • 301-139-267-0-0" at bounding box center [458, 135] width 390 height 24
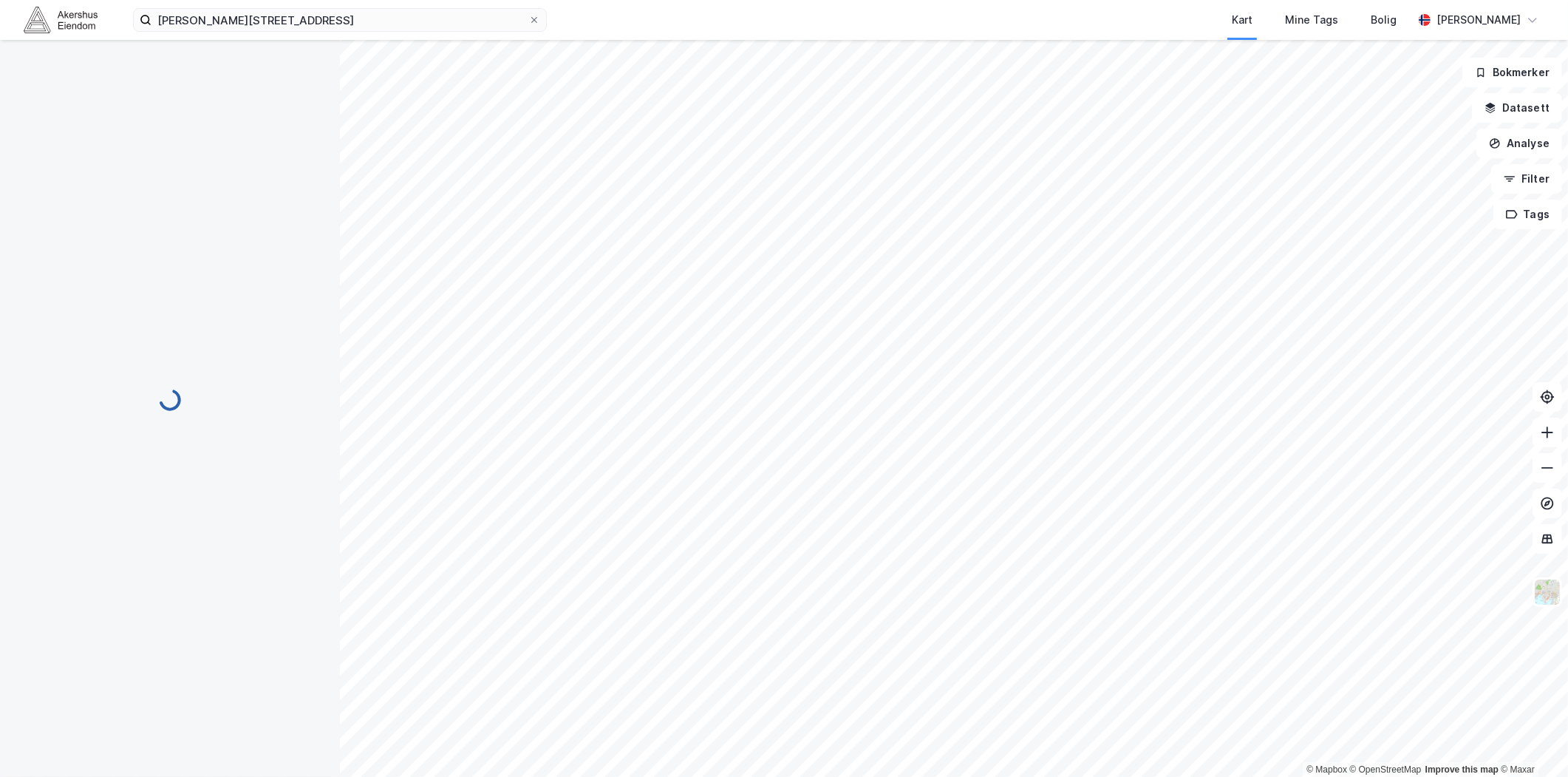
scroll to position [28, 0]
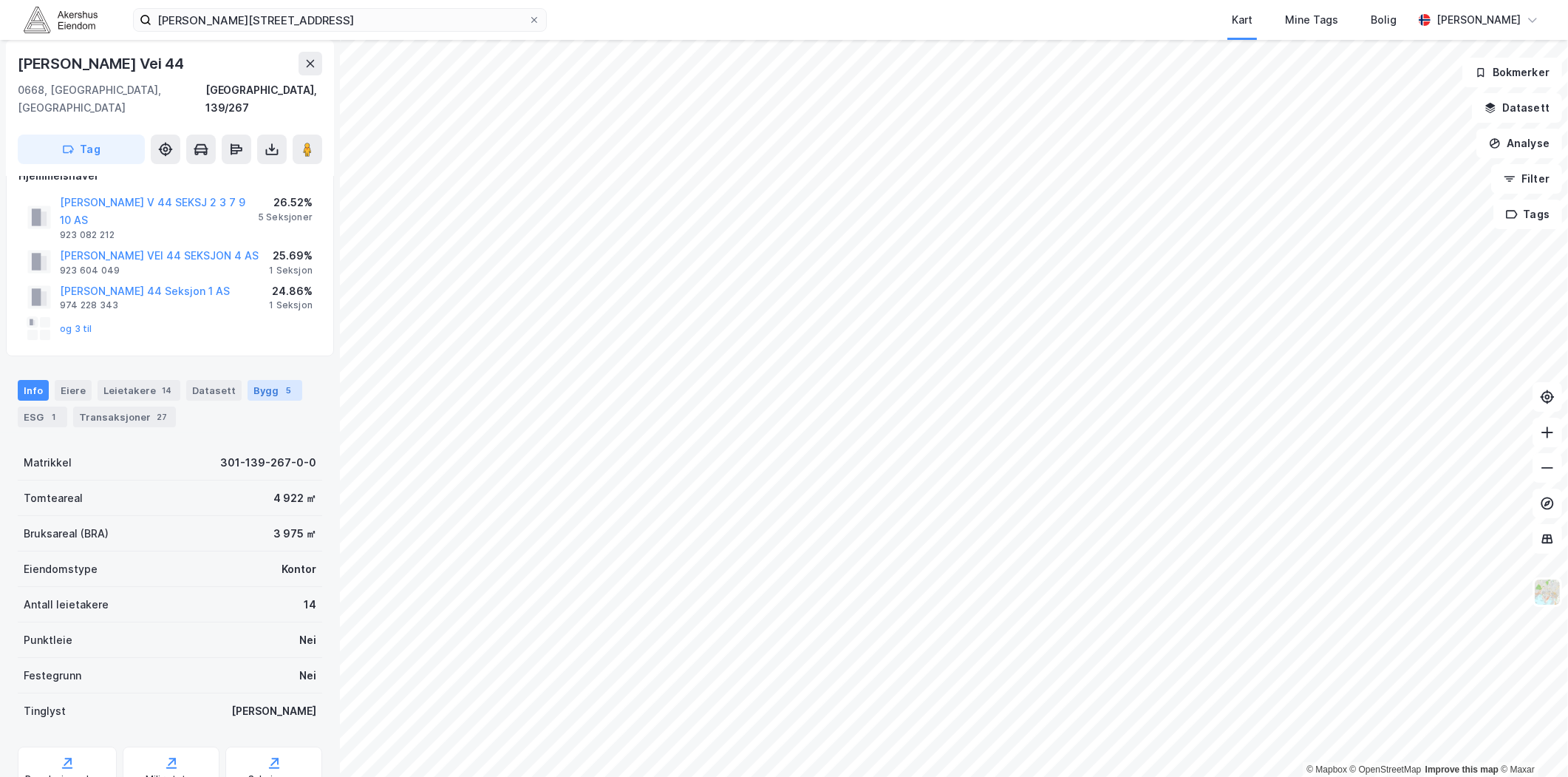
click at [268, 380] on div "Bygg 5" at bounding box center [275, 390] width 54 height 20
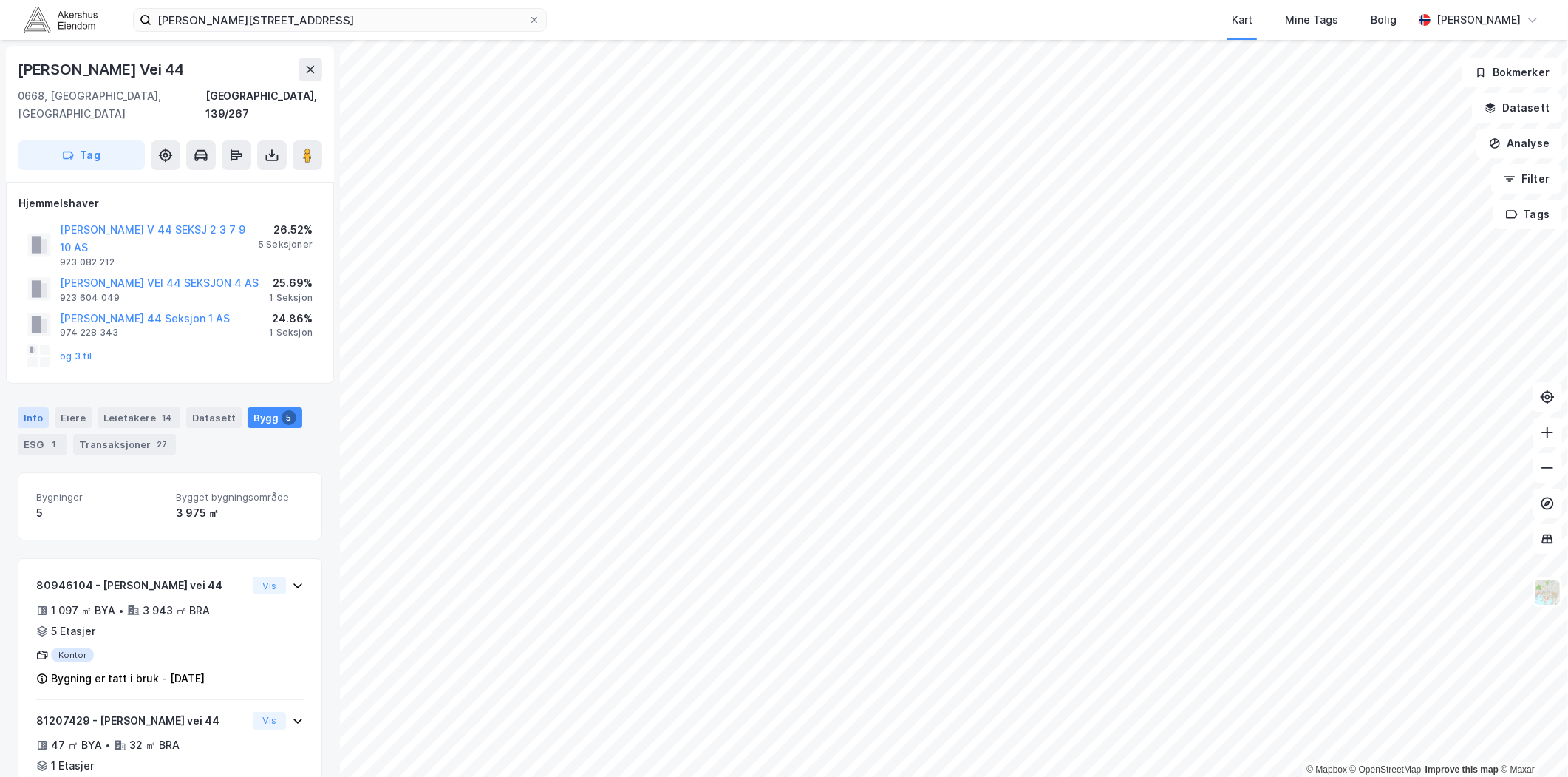
click at [37, 407] on div "Info" at bounding box center [33, 417] width 31 height 20
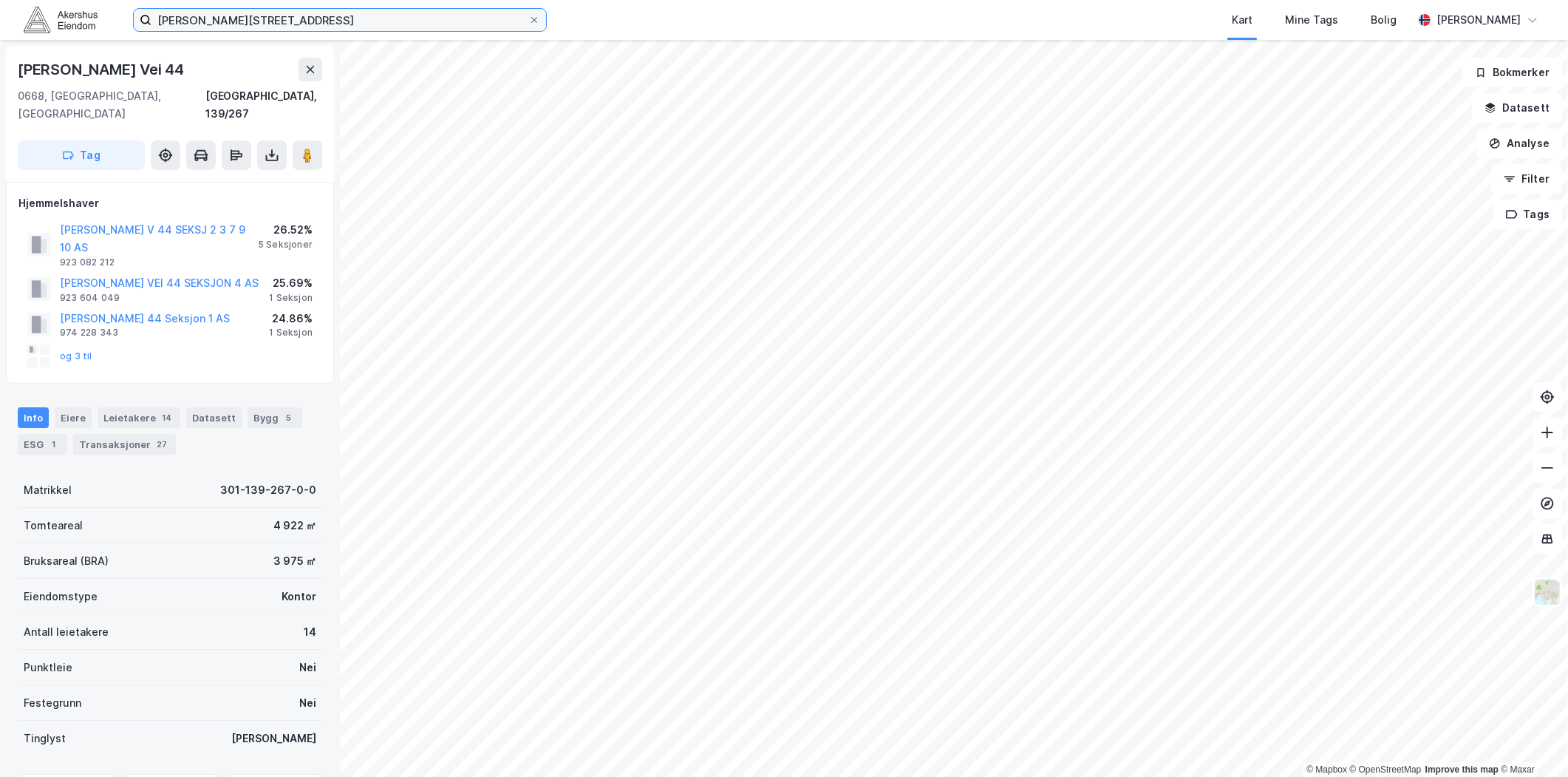
click at [162, 28] on input "[PERSON_NAME][STREET_ADDRESS]" at bounding box center [340, 20] width 377 height 22
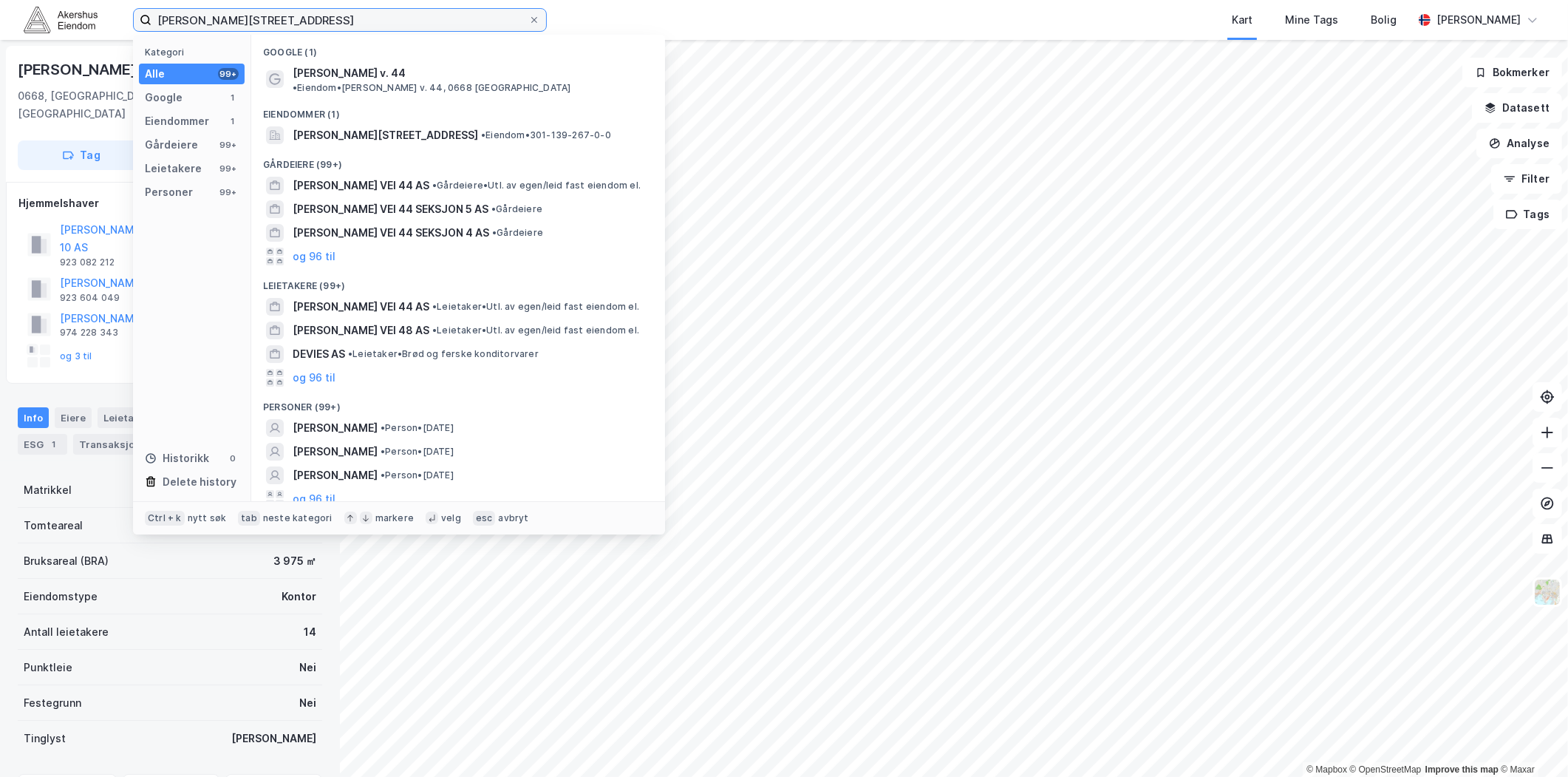
click at [167, 28] on input "[PERSON_NAME][STREET_ADDRESS]" at bounding box center [340, 20] width 377 height 22
click at [167, 26] on input "[PERSON_NAME][STREET_ADDRESS]" at bounding box center [340, 20] width 377 height 22
paste input "[STREET_ADDRESS]"
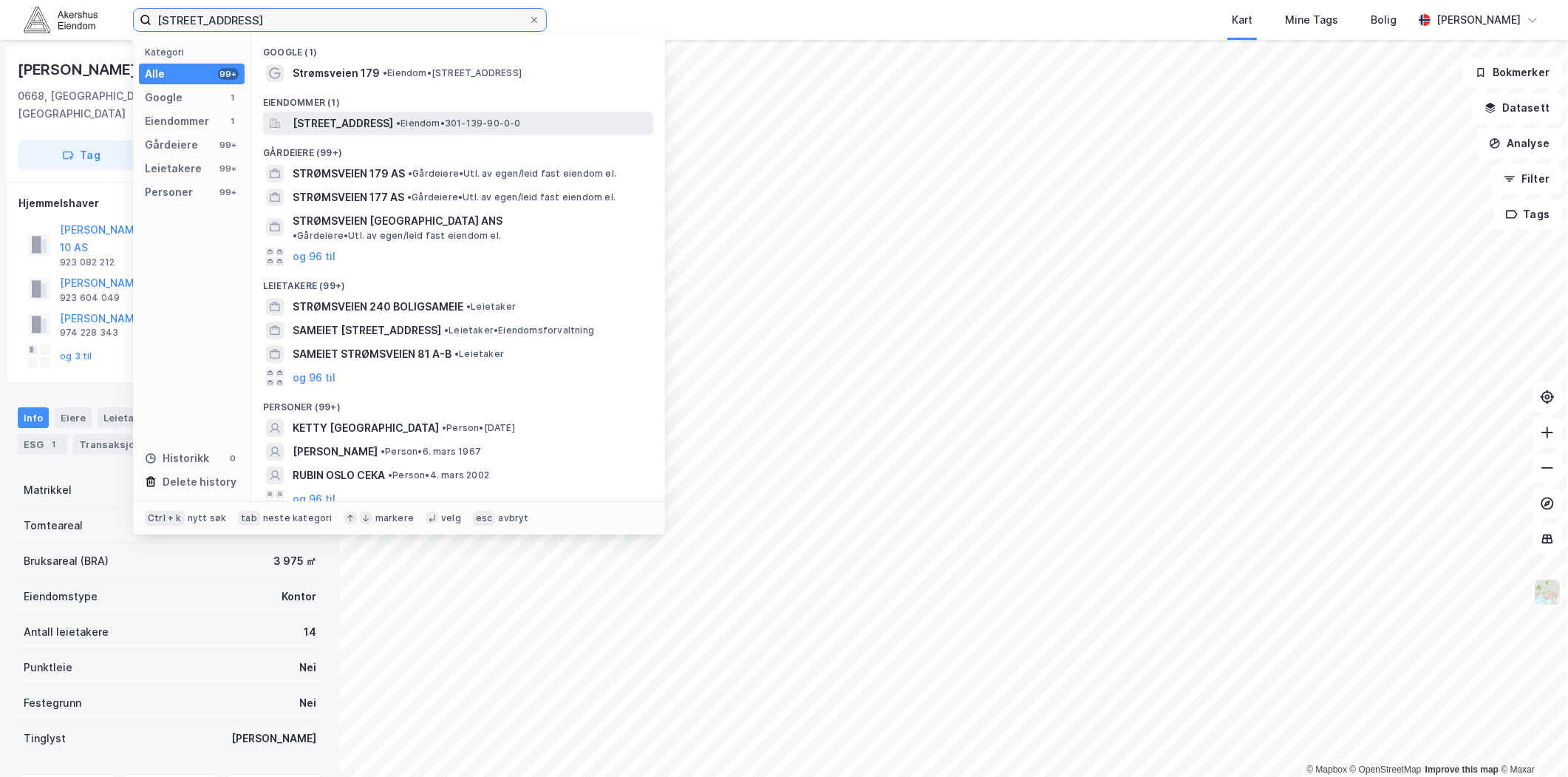
type input "[STREET_ADDRESS]"
click at [359, 132] on div "[STREET_ADDRESS] • Eiendom • 301-139-90-0-0" at bounding box center [458, 123] width 390 height 24
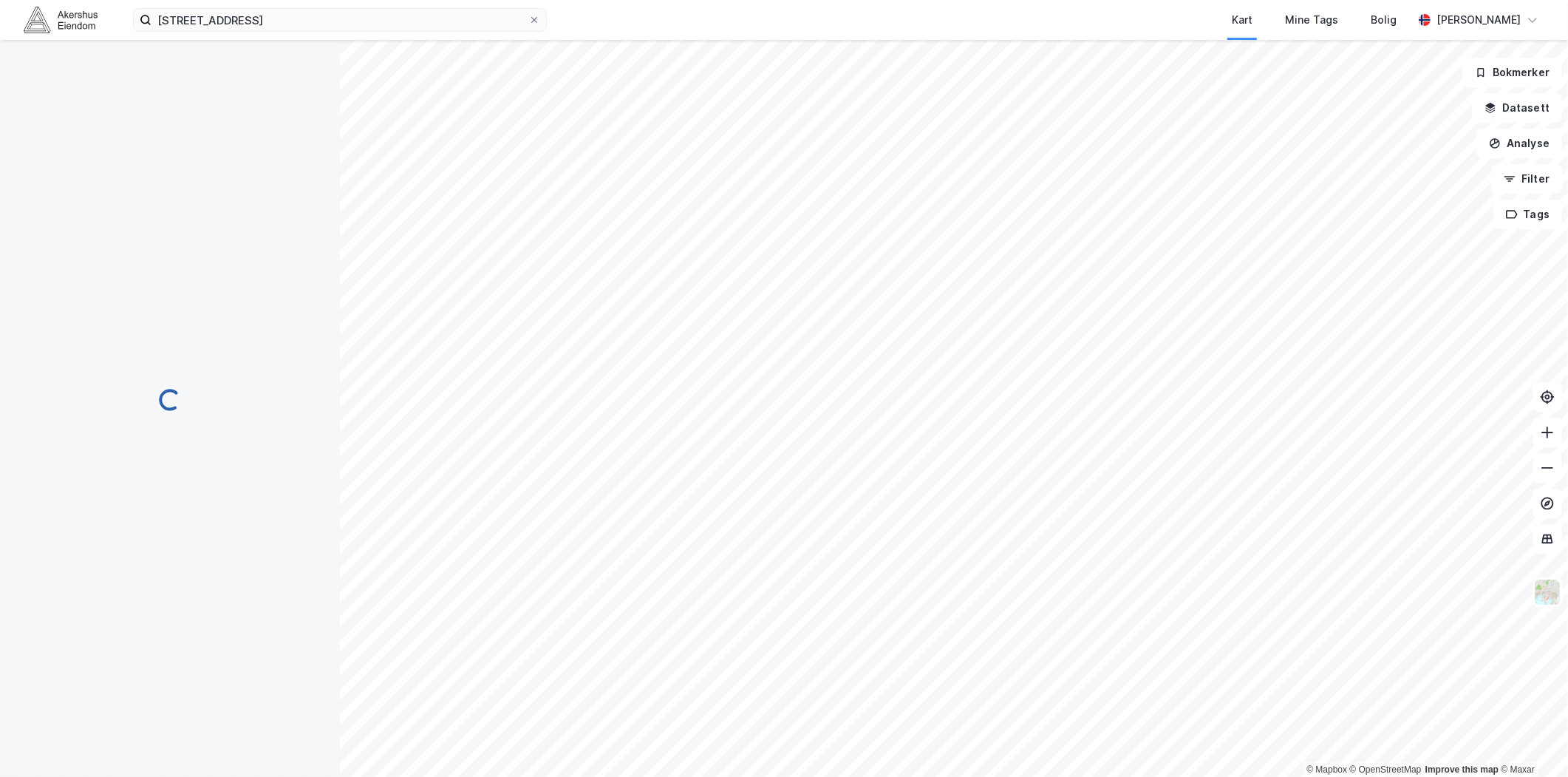
scroll to position [1, 0]
